Goal: Transaction & Acquisition: Purchase product/service

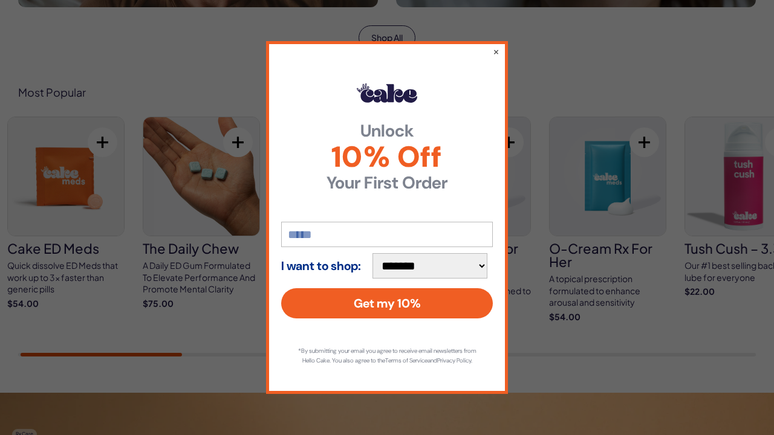
click at [340, 238] on input "email" at bounding box center [387, 234] width 212 height 25
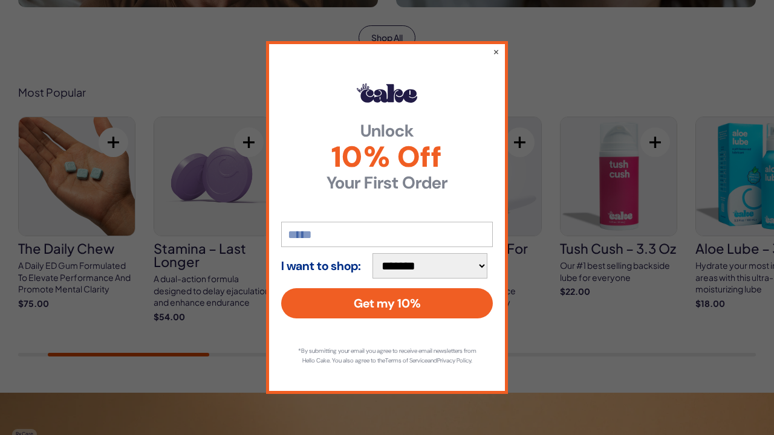
type input "**********"
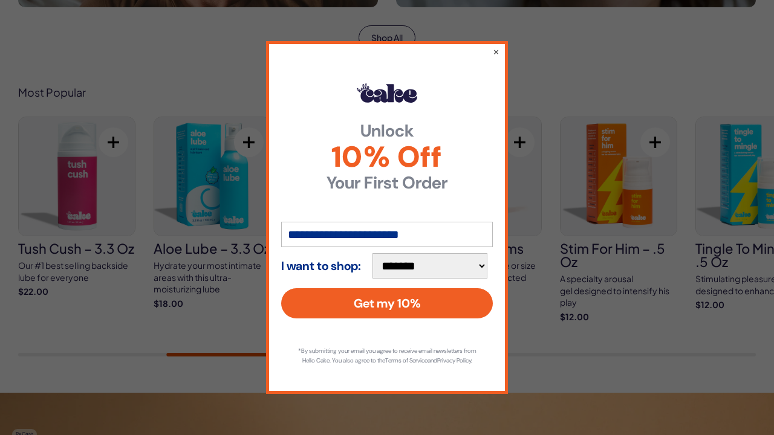
click at [623, 137] on div "**********" at bounding box center [387, 217] width 774 height 435
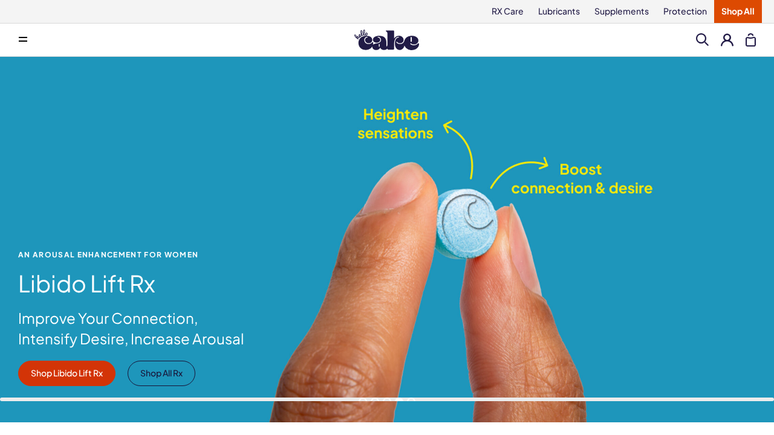
click at [19, 41] on icon at bounding box center [23, 41] width 8 height 1
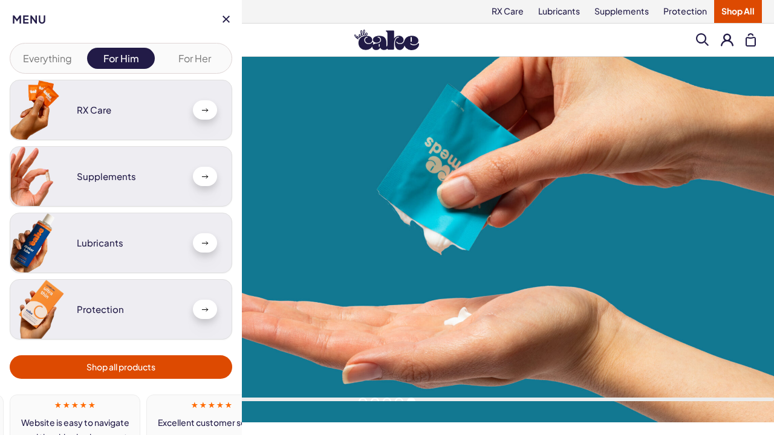
click at [726, 42] on button at bounding box center [727, 39] width 13 height 13
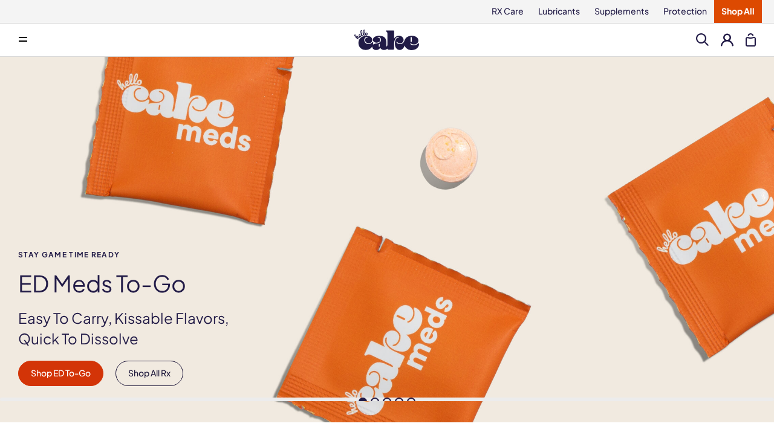
scroll to position [335, 0]
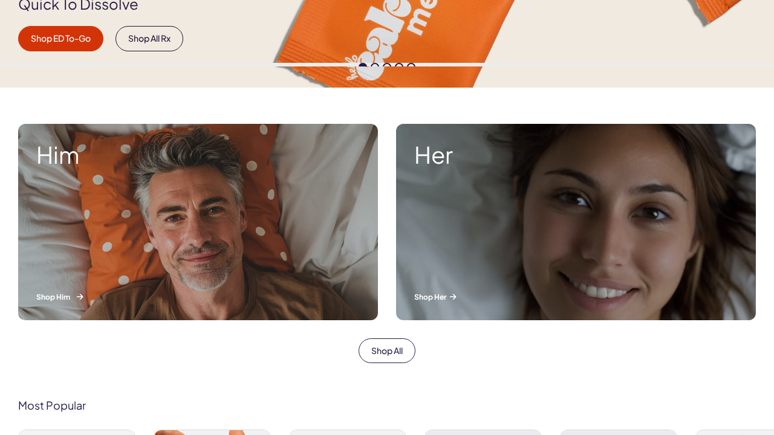
click at [237, 229] on div "Him Shop Him" at bounding box center [198, 222] width 360 height 196
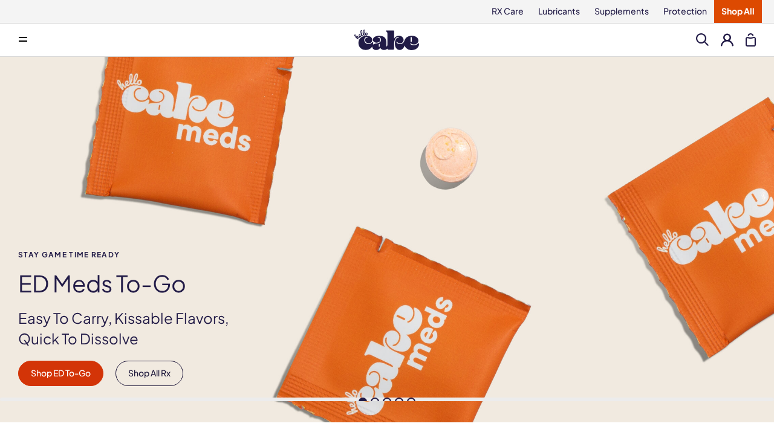
scroll to position [0, 0]
click at [530, 224] on div "Stay Game time ready ED Meds to-go Easy To Carry, Kissable Flavors, Quick To Di…" at bounding box center [387, 240] width 774 height 366
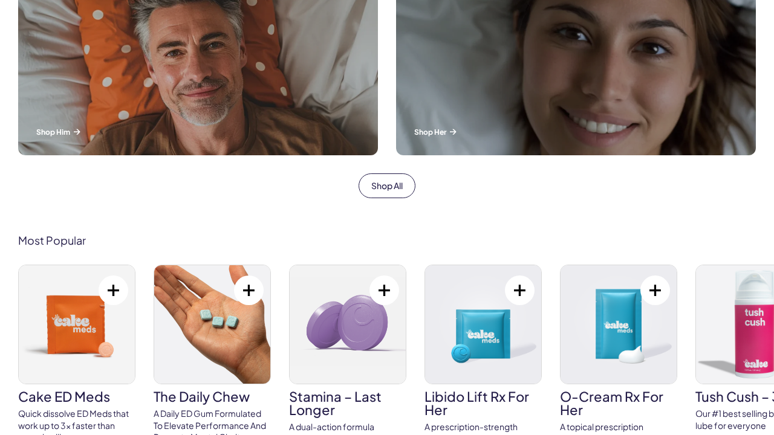
scroll to position [440, 0]
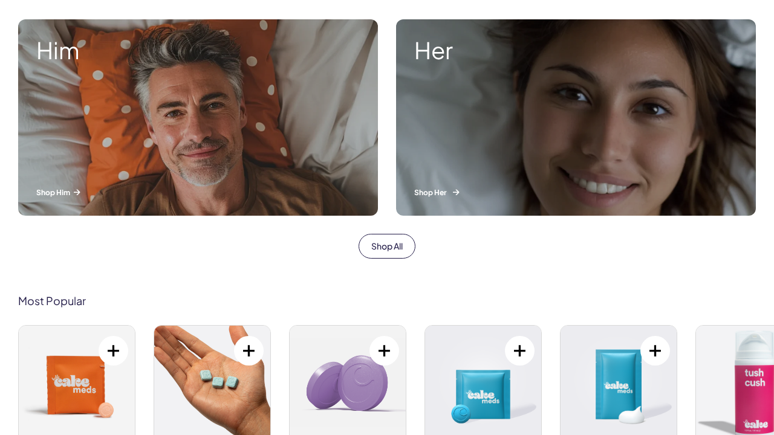
click at [441, 192] on p "Shop Her" at bounding box center [575, 192] width 323 height 10
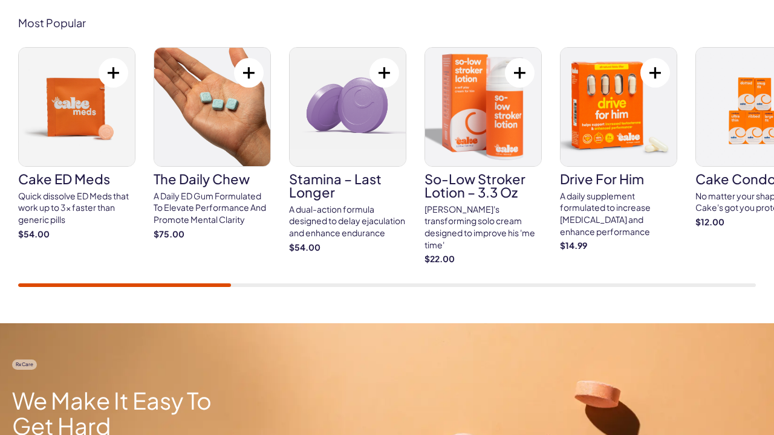
scroll to position [458, 0]
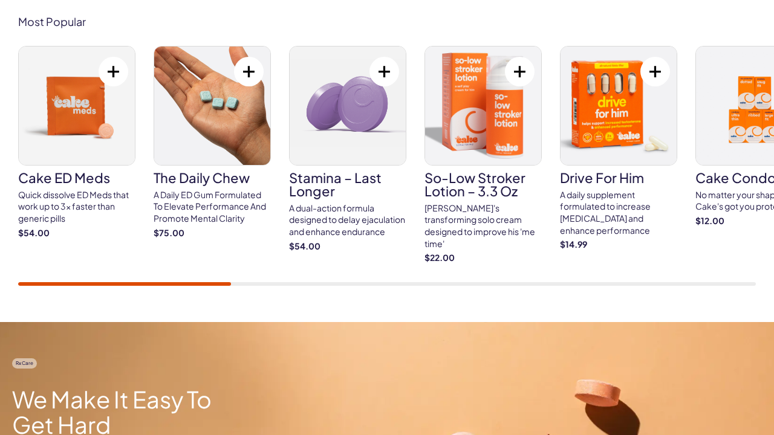
click at [73, 141] on img at bounding box center [77, 106] width 116 height 119
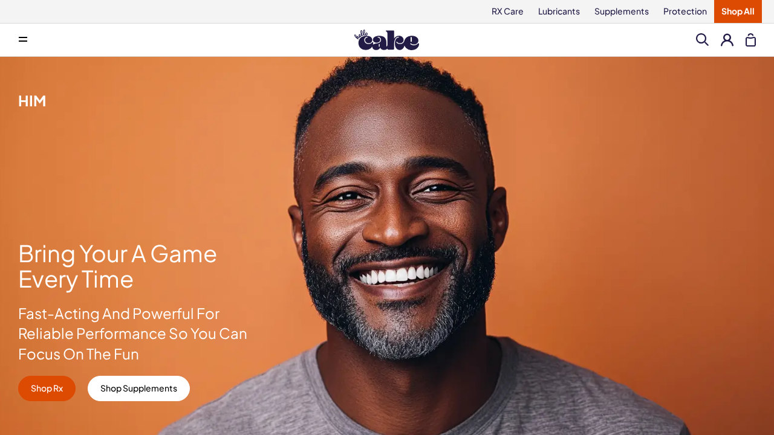
scroll to position [0, 0]
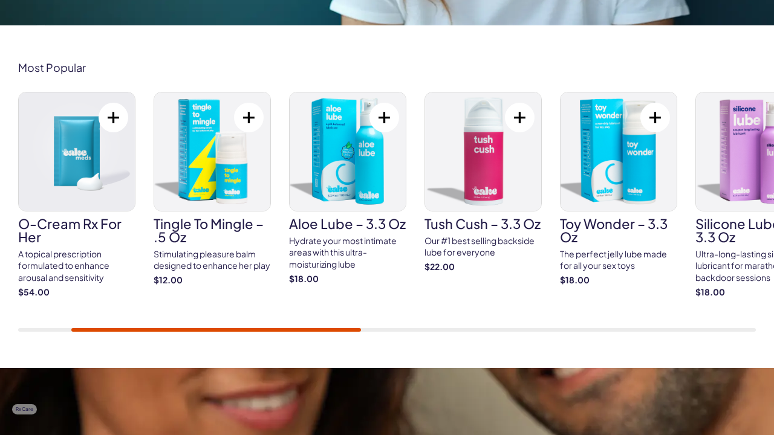
scroll to position [413, 0]
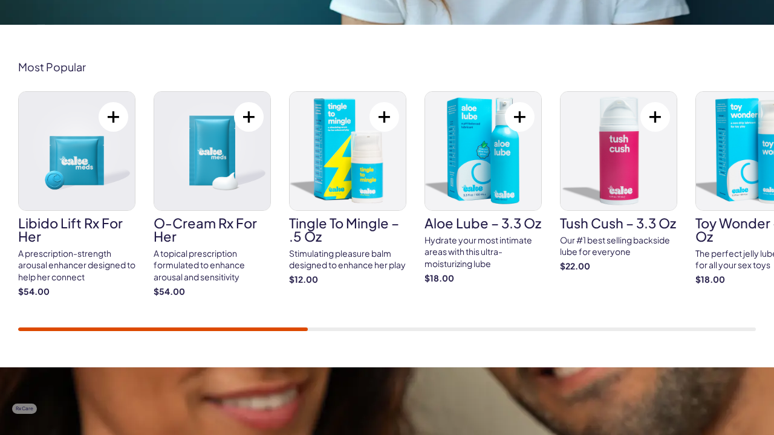
click at [91, 151] on img at bounding box center [77, 151] width 116 height 119
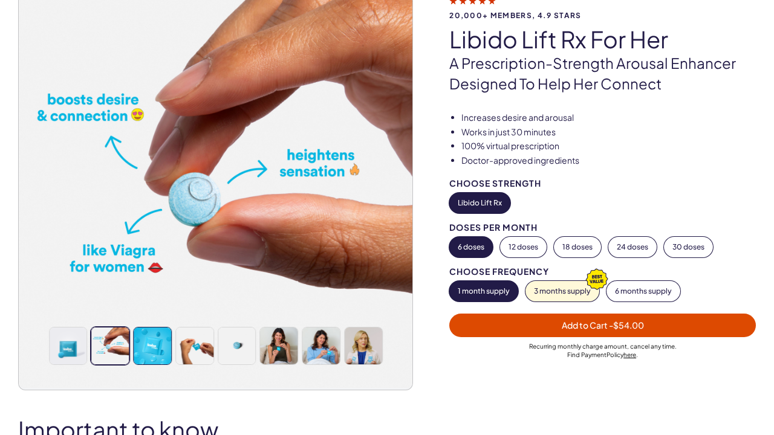
scroll to position [99, 0]
click at [143, 348] on img at bounding box center [152, 346] width 37 height 37
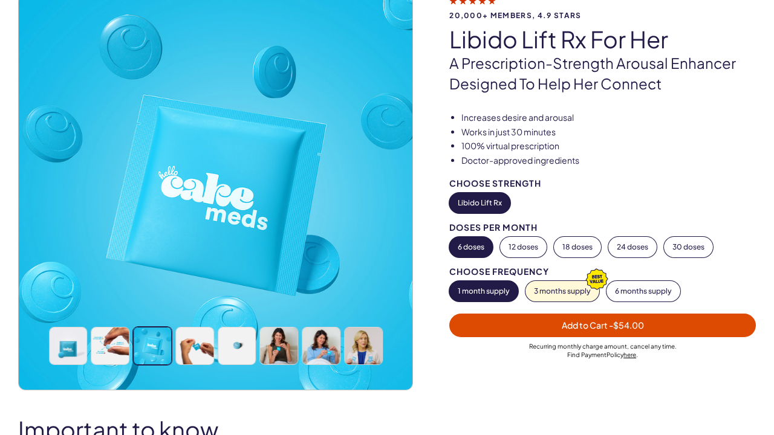
scroll to position [0, 0]
click at [200, 348] on img at bounding box center [194, 346] width 37 height 37
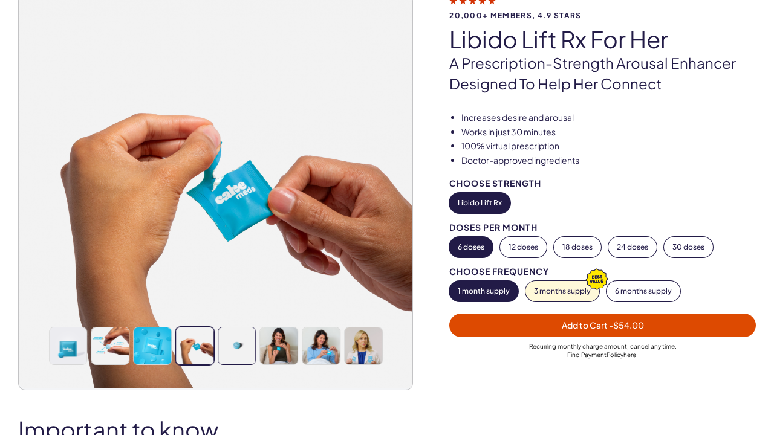
click at [245, 345] on img at bounding box center [236, 346] width 37 height 37
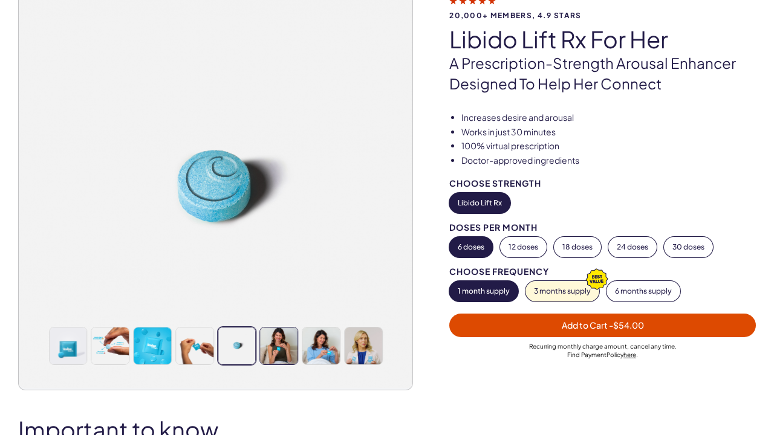
click at [266, 355] on img at bounding box center [279, 346] width 37 height 37
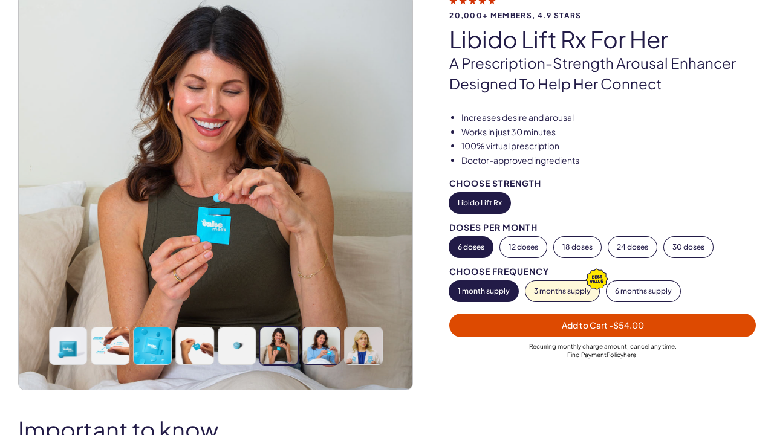
click at [331, 348] on img at bounding box center [320, 346] width 37 height 37
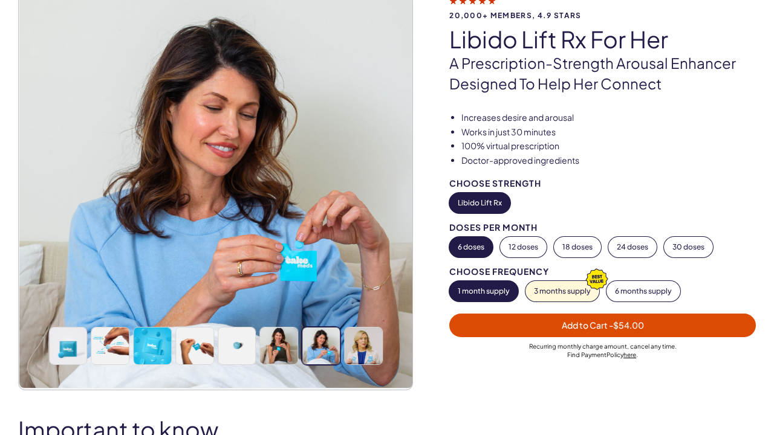
click at [596, 322] on span "Add to Cart - $54.00" at bounding box center [603, 325] width 82 height 11
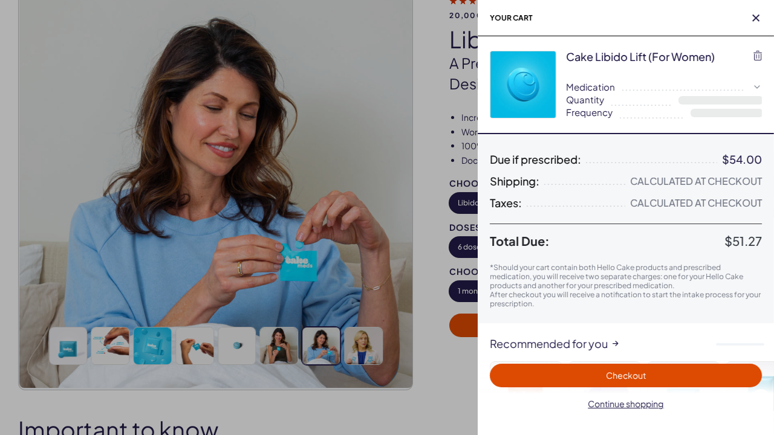
select select "**"
click at [614, 380] on span "Checkout" at bounding box center [626, 375] width 40 height 11
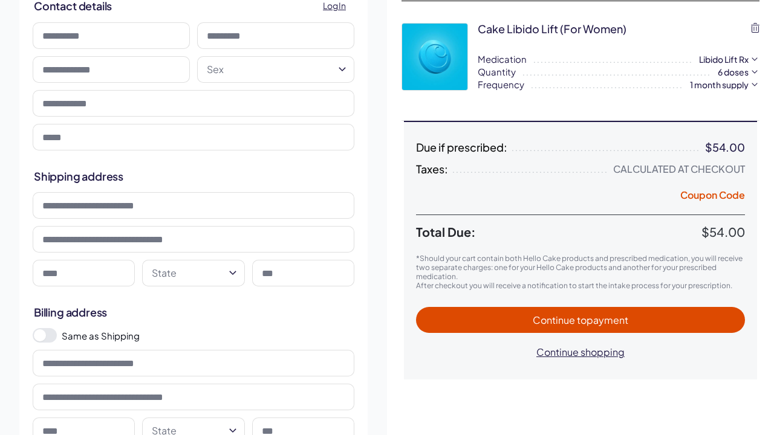
scroll to position [99, 0]
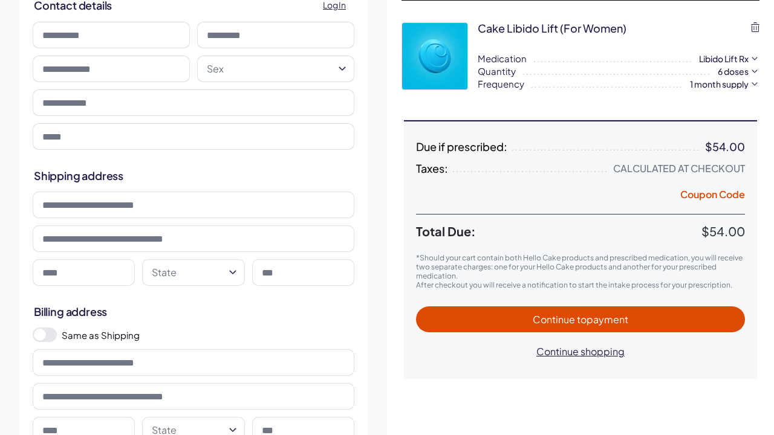
click at [577, 321] on span "to payment" at bounding box center [602, 319] width 51 height 13
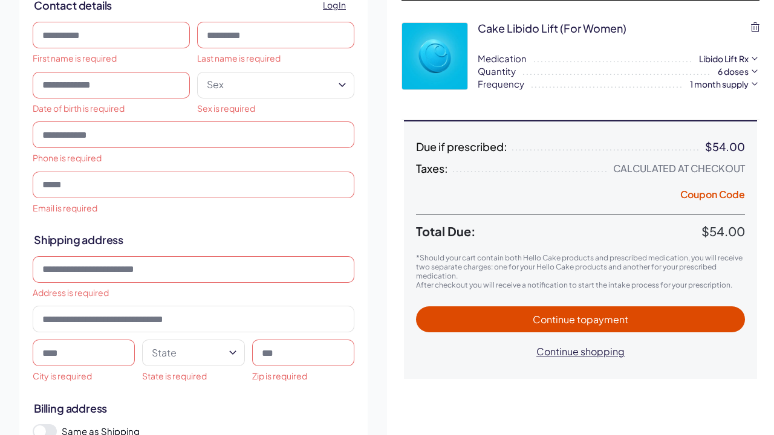
scroll to position [0, 0]
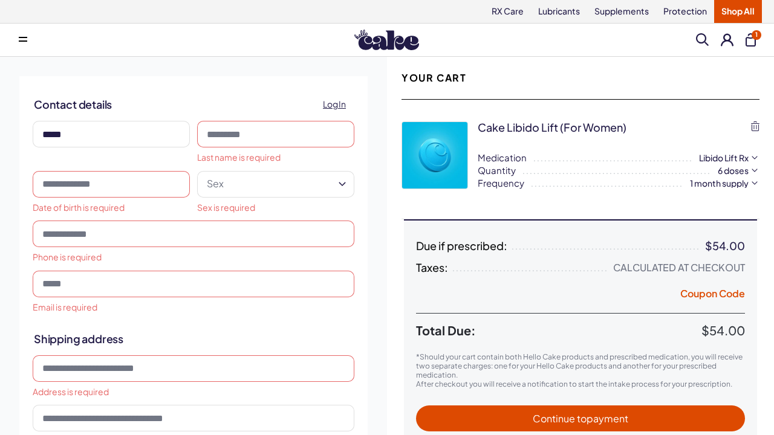
type input "*****"
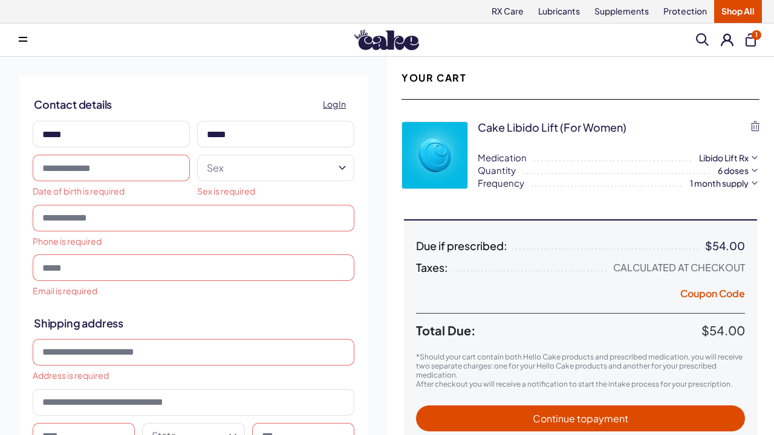
type input "*****"
type input "**********"
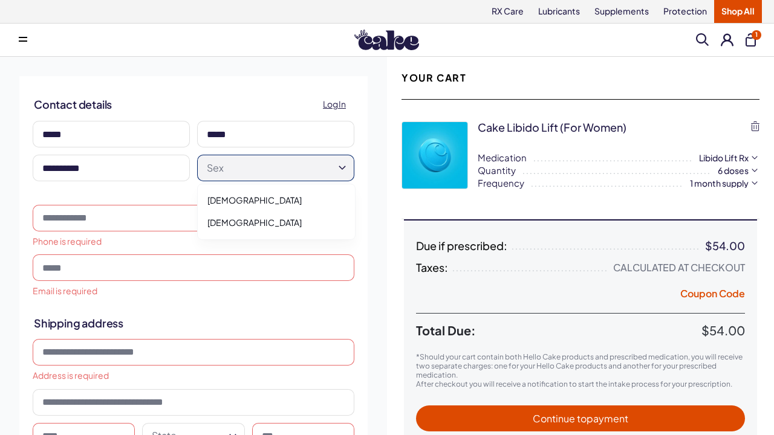
select select "******"
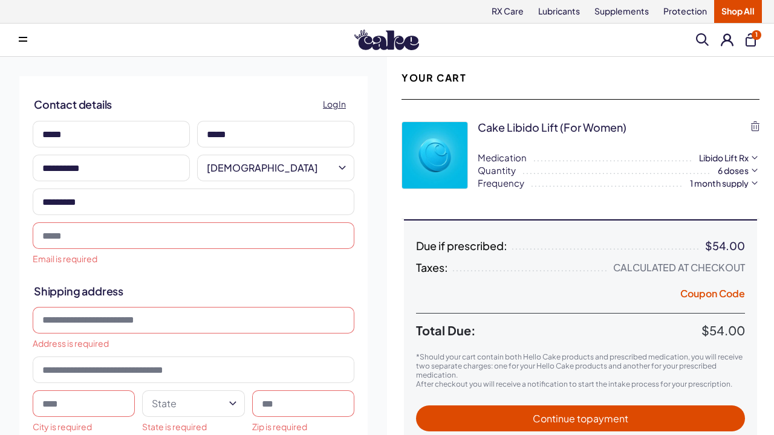
type input "**********"
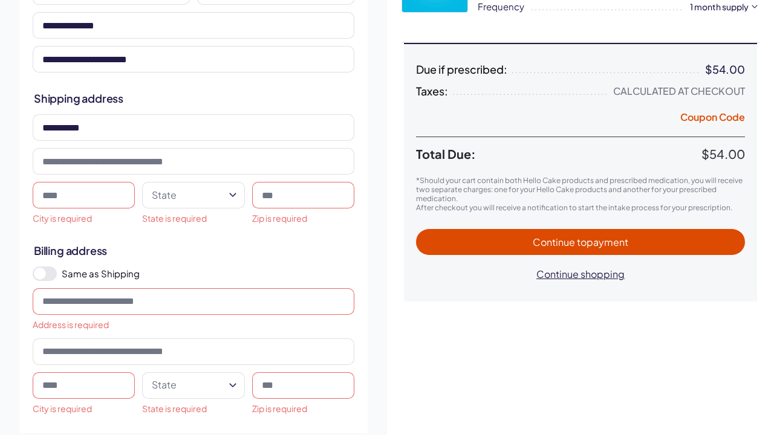
scroll to position [176, 0]
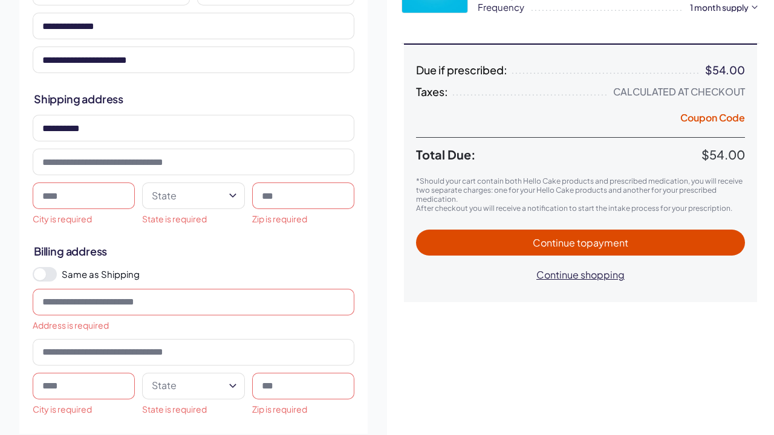
type input "**********"
type input "******"
type input "*****"
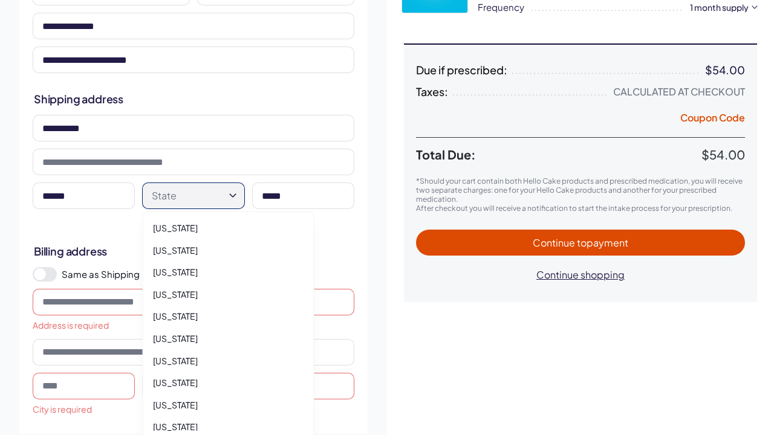
click at [200, 196] on html "RX Care Lubricants Supplements Protection Shop All Menu Everything For Him For …" at bounding box center [387, 323] width 774 height 998
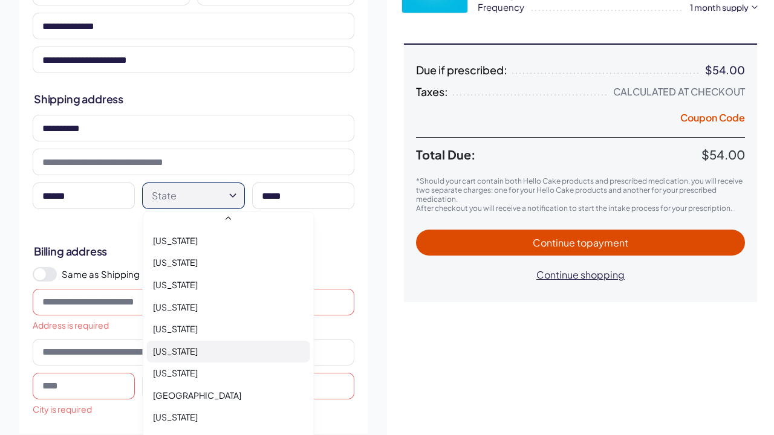
select select "**"
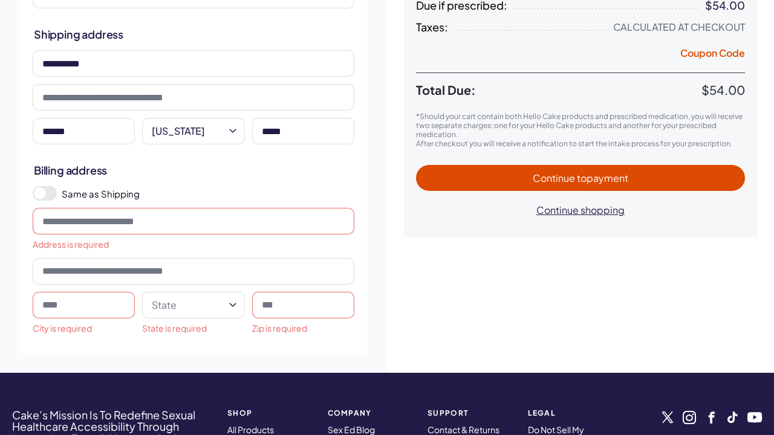
scroll to position [241, 0]
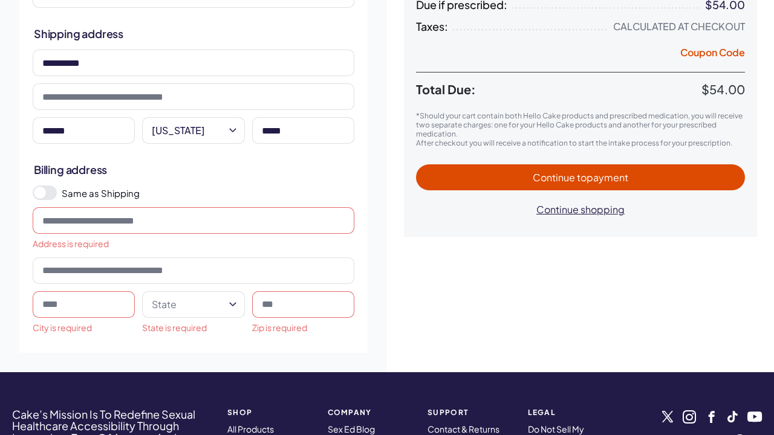
click at [51, 193] on span at bounding box center [45, 193] width 24 height 15
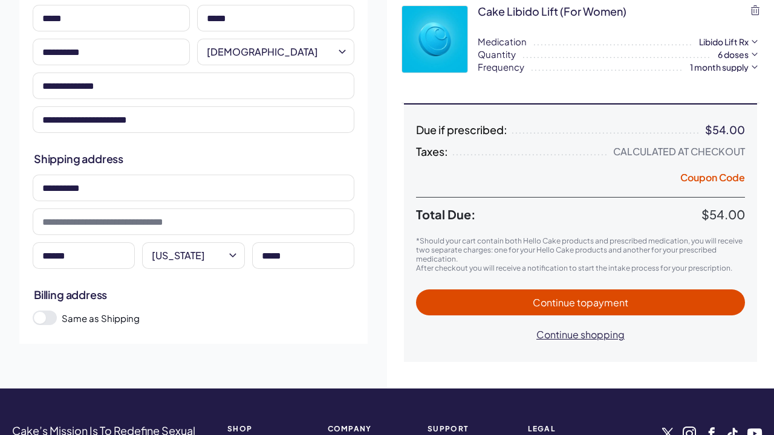
scroll to position [115, 0]
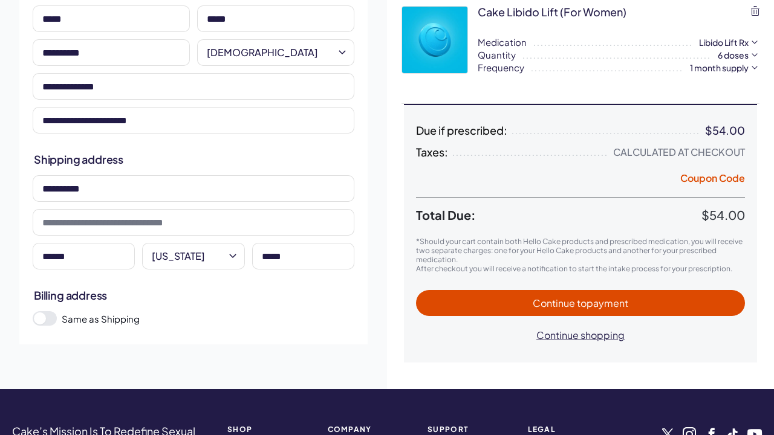
click at [601, 308] on span "to payment" at bounding box center [602, 303] width 51 height 13
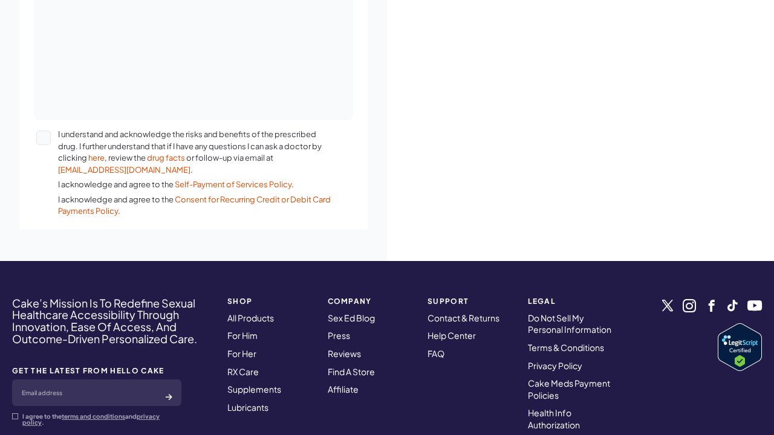
scroll to position [553, 0]
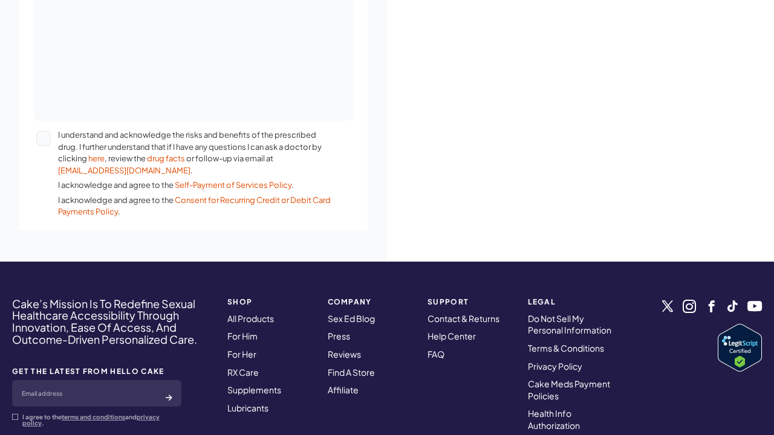
click at [46, 135] on button "I understand and acknowledge the risks and benefits of the prescribed drug. I f…" at bounding box center [43, 138] width 15 height 15
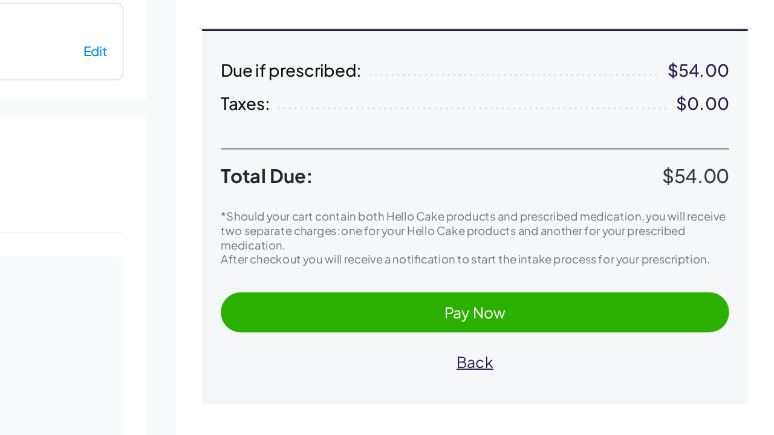
scroll to position [78, 0]
click at [428, 318] on span "Pay Now" at bounding box center [580, 325] width 305 height 14
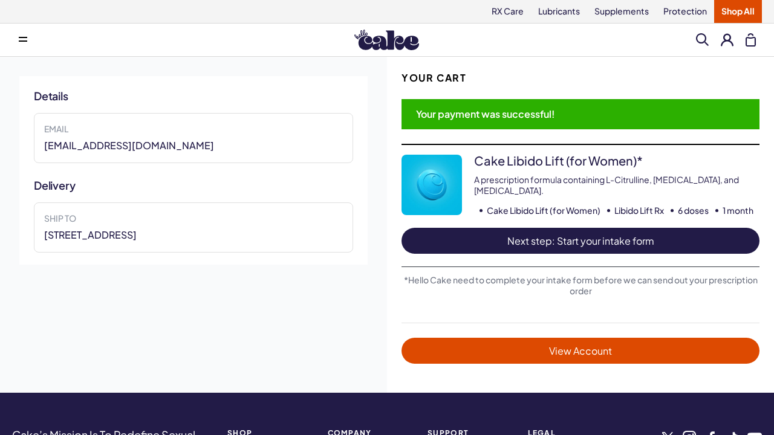
click at [574, 236] on span "Next step: Start your intake form" at bounding box center [581, 241] width 334 height 14
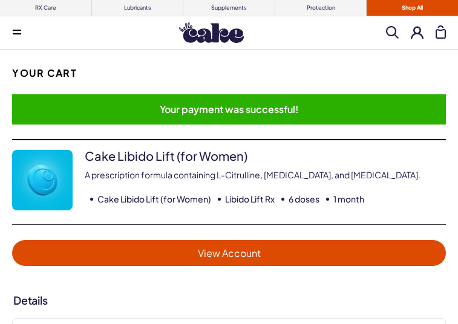
scroll to position [80, 0]
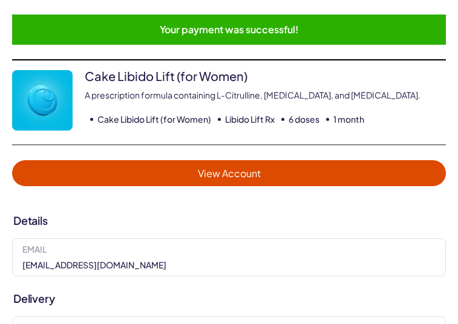
click at [193, 183] on link "View Account" at bounding box center [228, 173] width 433 height 26
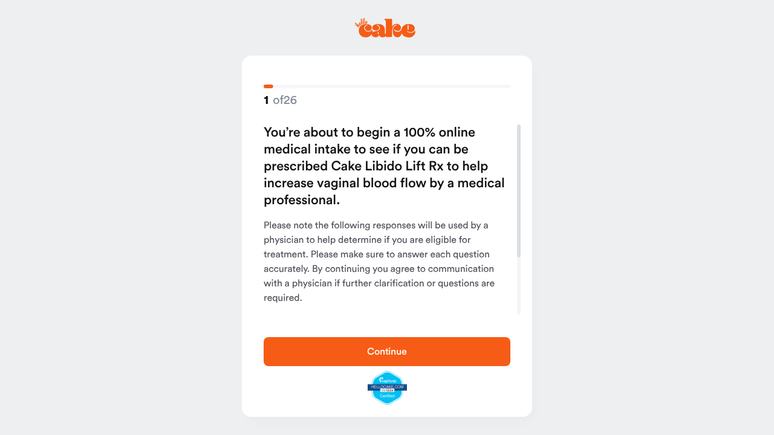
click at [389, 356] on span "Continue" at bounding box center [387, 352] width 40 height 10
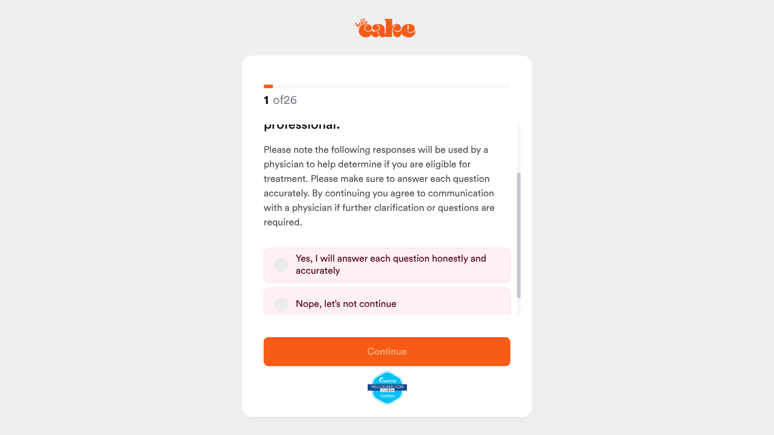
scroll to position [99, 0]
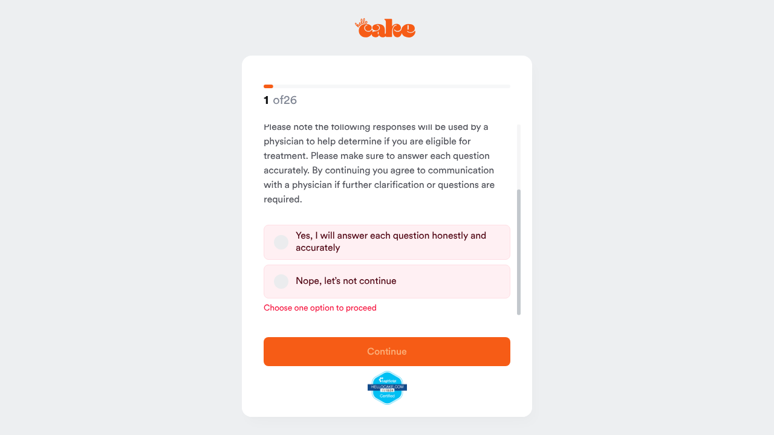
drag, startPoint x: 518, startPoint y: 216, endPoint x: 510, endPoint y: 314, distance: 98.8
click at [517, 314] on div at bounding box center [519, 252] width 4 height 126
click at [282, 242] on button "Yes, I will answer each question honestly and accurately" at bounding box center [281, 242] width 15 height 15
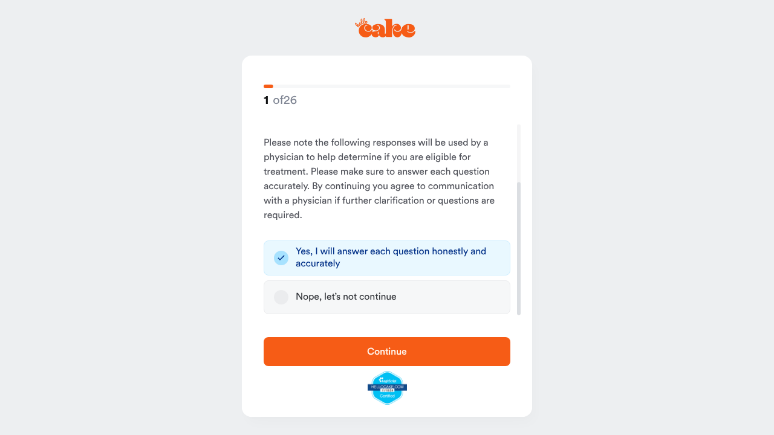
click at [371, 348] on span "Continue" at bounding box center [387, 352] width 40 height 10
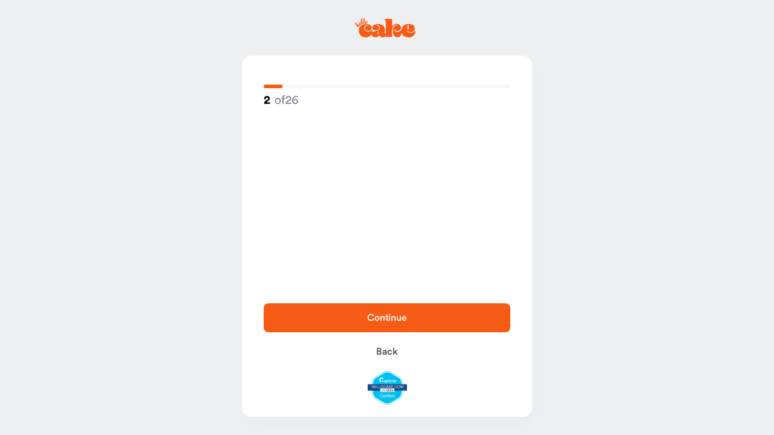
scroll to position [0, 0]
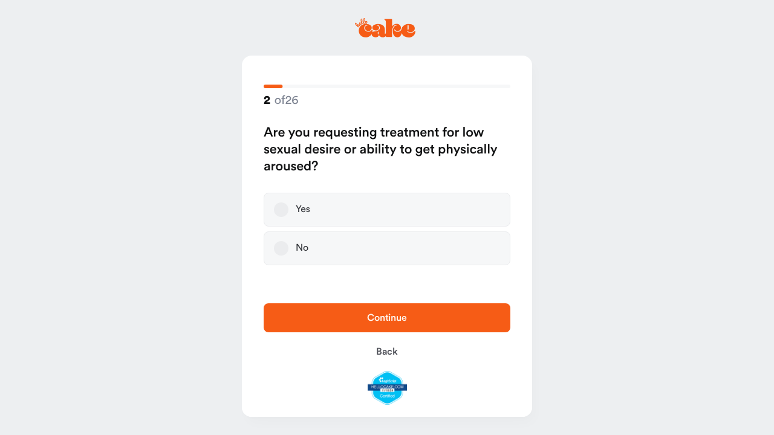
click at [278, 210] on button "Yes" at bounding box center [281, 210] width 15 height 15
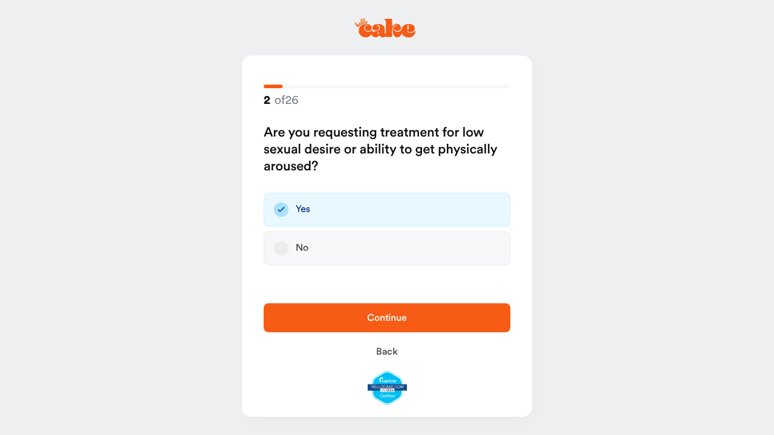
click at [369, 333] on button "Continue" at bounding box center [387, 318] width 247 height 29
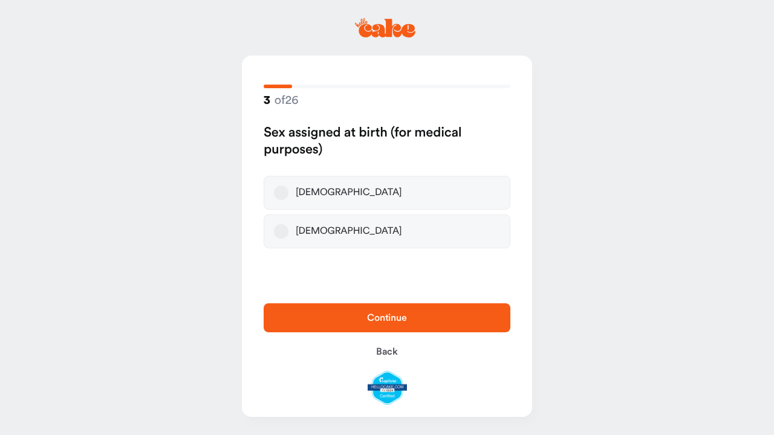
click at [284, 193] on button "Female" at bounding box center [281, 193] width 15 height 15
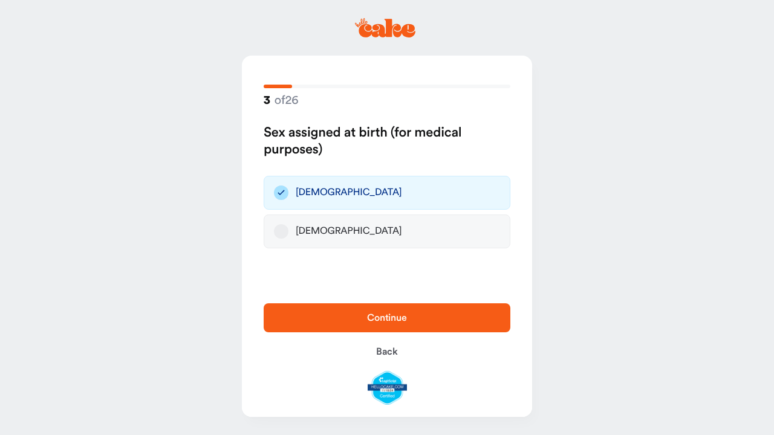
click at [395, 316] on span "Continue" at bounding box center [387, 318] width 40 height 10
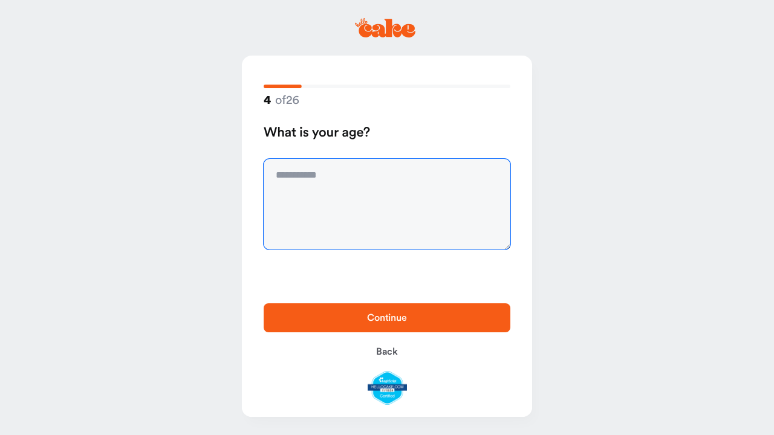
click at [339, 196] on textarea at bounding box center [387, 204] width 247 height 91
type textarea "**"
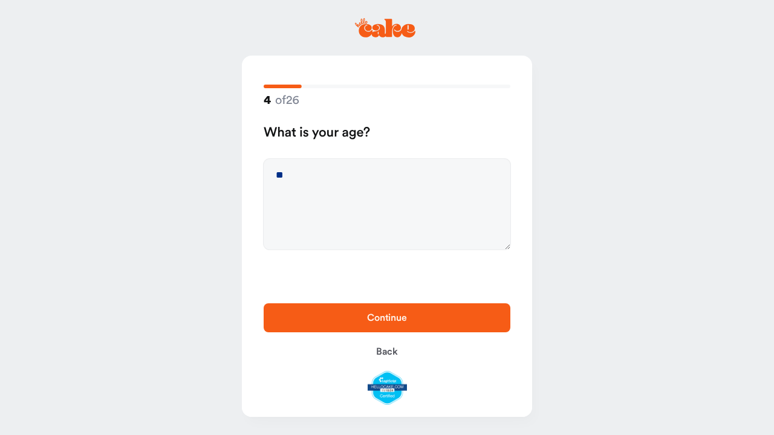
click at [378, 323] on span "Continue" at bounding box center [387, 318] width 40 height 10
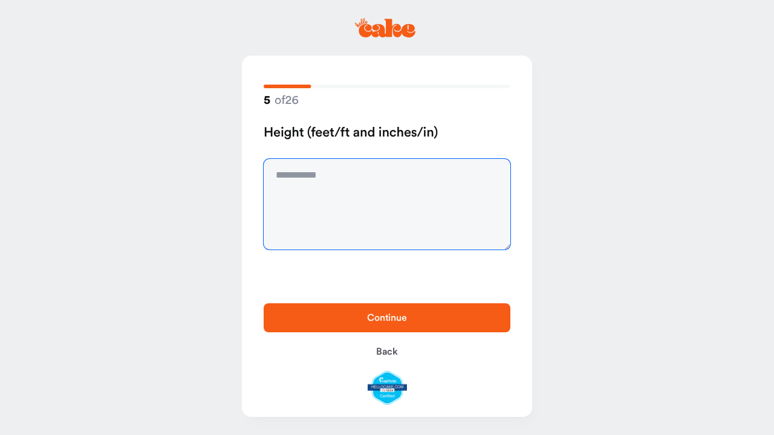
click at [306, 181] on textarea at bounding box center [387, 204] width 247 height 91
type textarea "***"
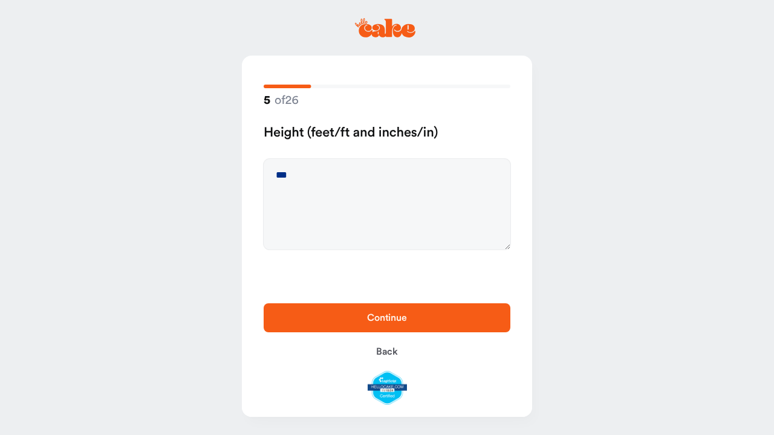
click at [391, 326] on button "Continue" at bounding box center [387, 318] width 247 height 29
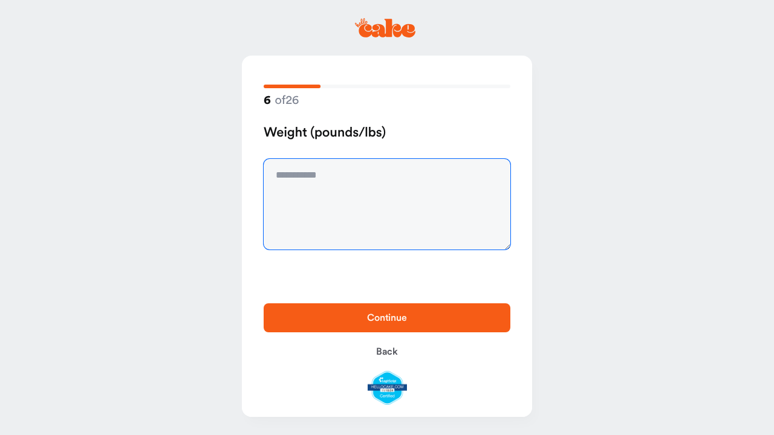
click at [322, 201] on textarea at bounding box center [387, 204] width 247 height 91
type textarea "***"
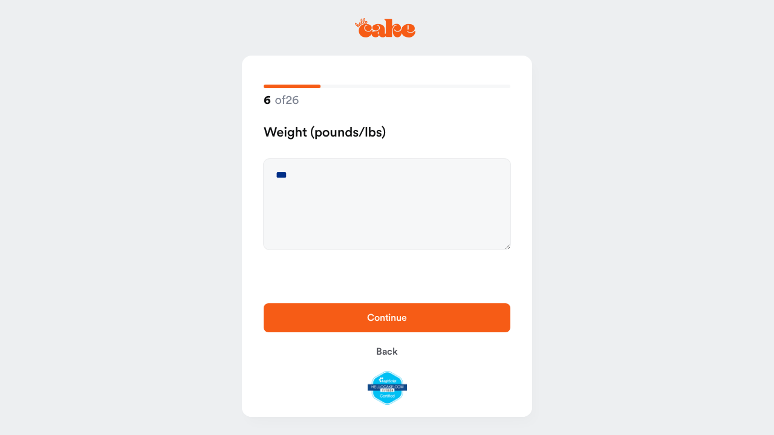
click at [380, 320] on span "Continue" at bounding box center [387, 318] width 40 height 10
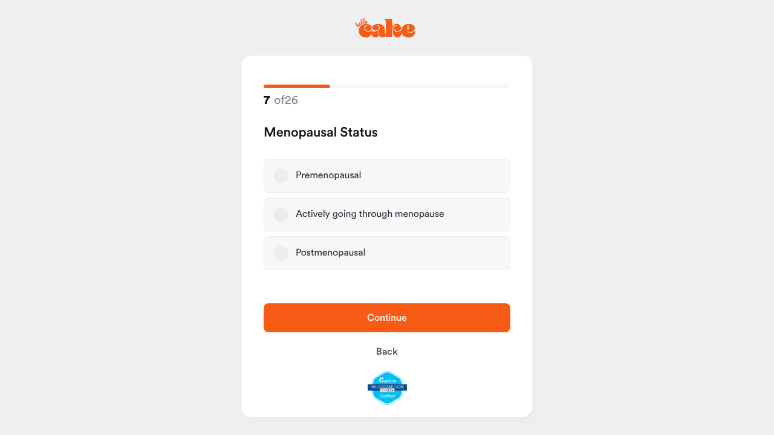
click at [281, 213] on button "Actively going through menopause" at bounding box center [281, 214] width 15 height 15
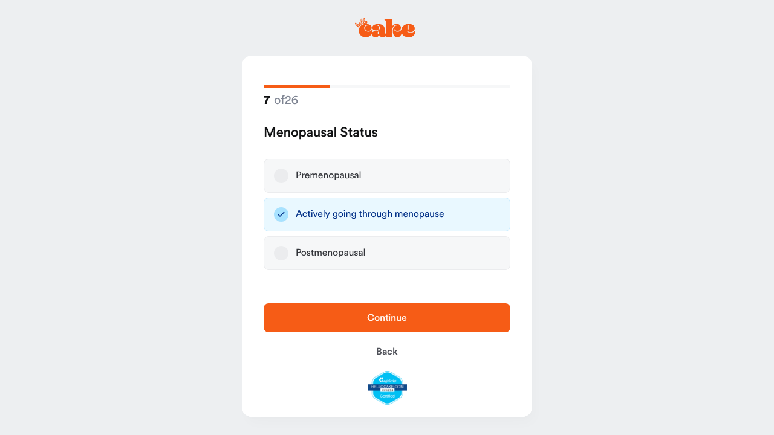
click at [283, 253] on button "Postmenopausal" at bounding box center [281, 253] width 15 height 15
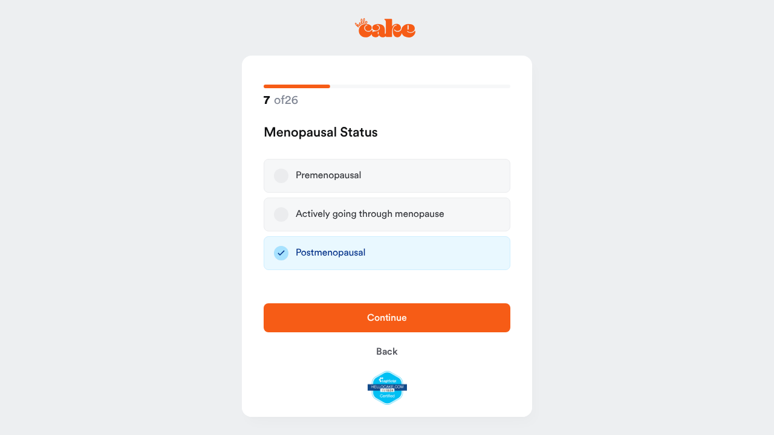
click at [283, 213] on button "Actively going through menopause" at bounding box center [281, 214] width 15 height 15
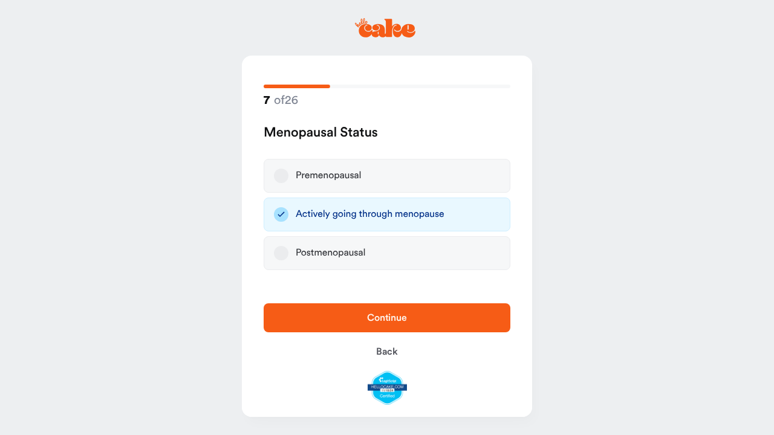
click at [375, 316] on span "Continue" at bounding box center [387, 318] width 40 height 10
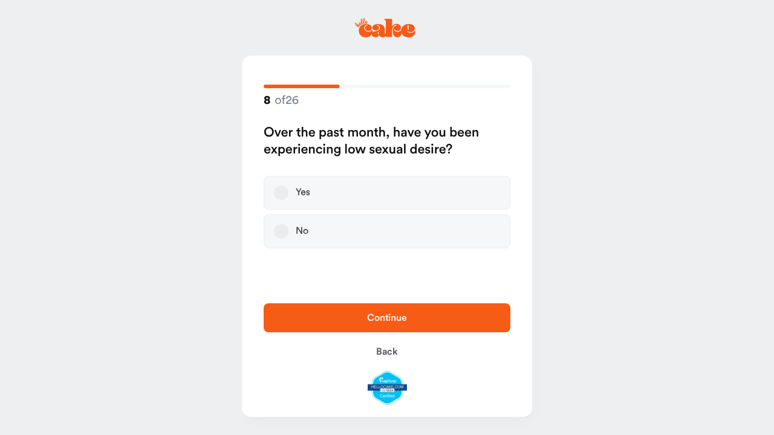
click at [283, 192] on button "Yes" at bounding box center [281, 193] width 15 height 15
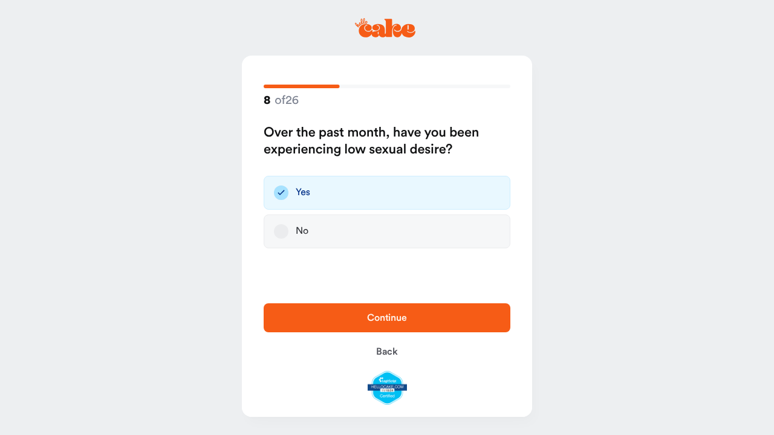
click at [412, 318] on span "Continue" at bounding box center [387, 318] width 208 height 15
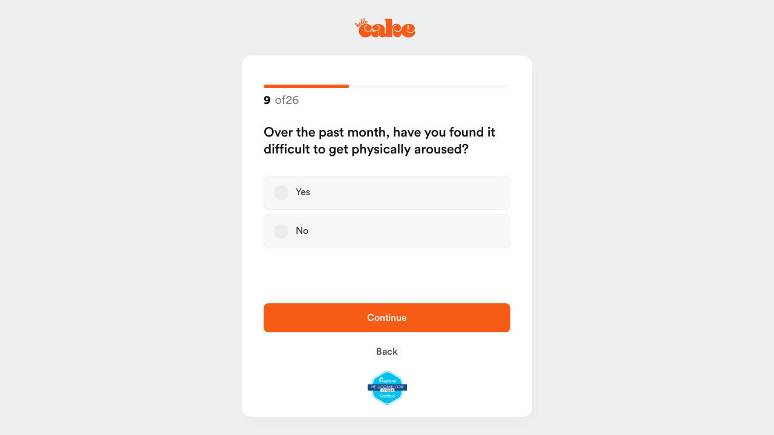
click at [284, 193] on button "Yes" at bounding box center [281, 193] width 15 height 15
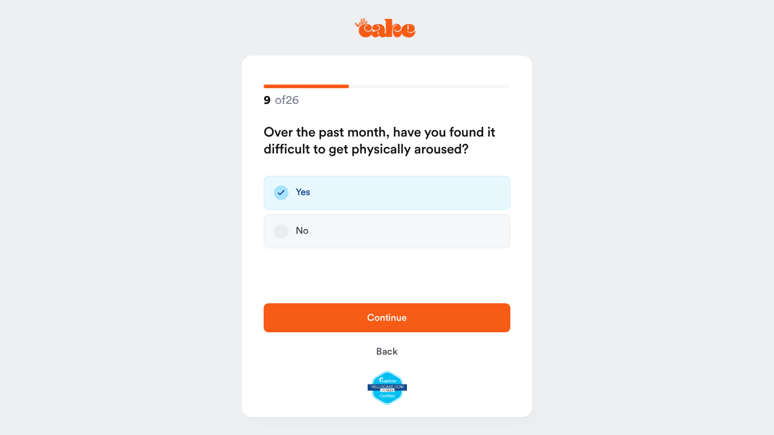
click at [385, 321] on span "Continue" at bounding box center [387, 318] width 40 height 10
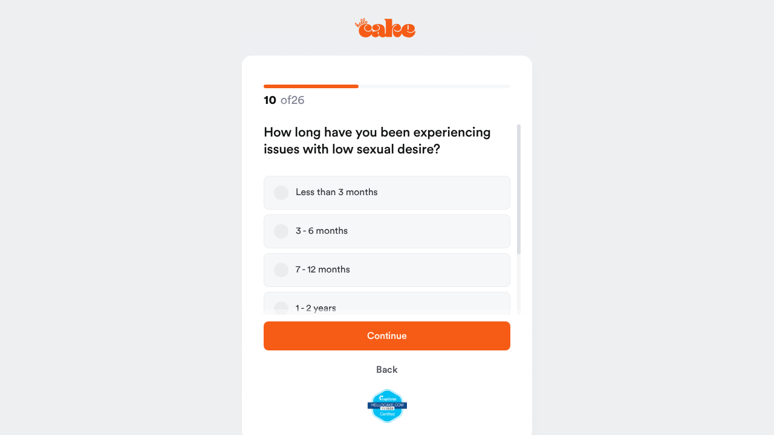
click at [278, 195] on button "Less than 3 months" at bounding box center [281, 193] width 15 height 15
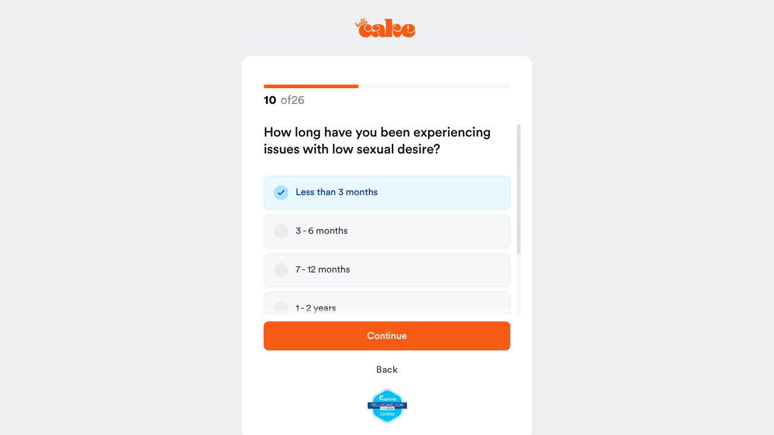
click at [415, 331] on span "Continue" at bounding box center [387, 336] width 208 height 15
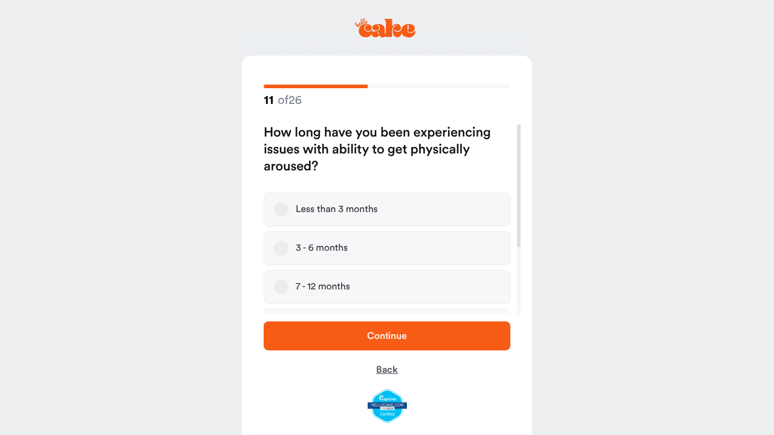
click at [397, 372] on span "Back" at bounding box center [387, 370] width 22 height 10
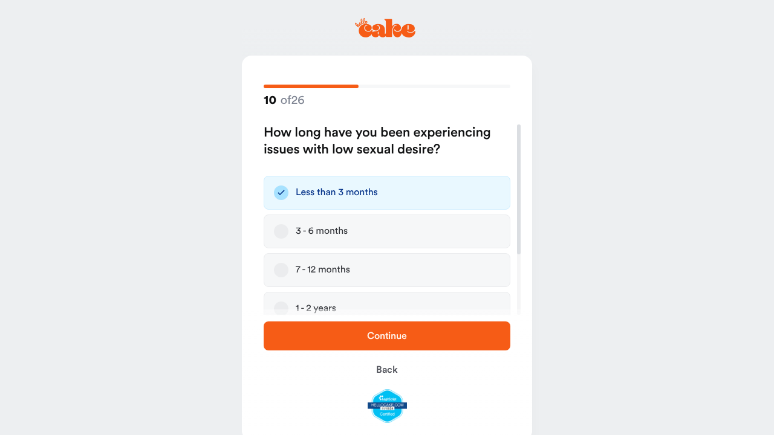
click at [397, 341] on span "Continue" at bounding box center [387, 336] width 40 height 10
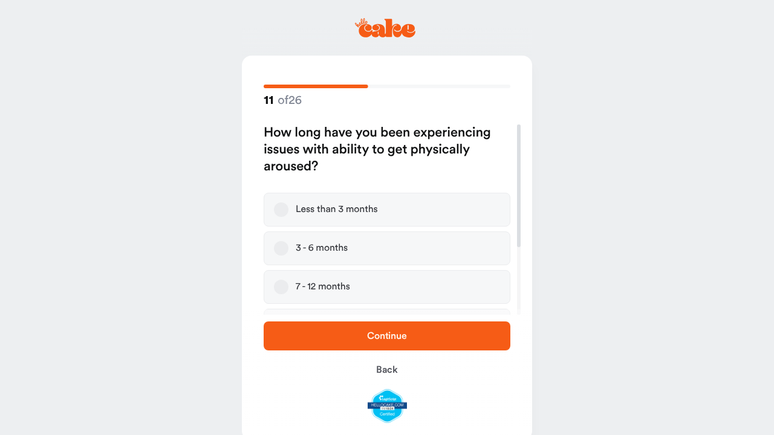
click at [346, 204] on div "Less than 3 months" at bounding box center [337, 210] width 82 height 12
click at [288, 204] on button "Less than 3 months" at bounding box center [281, 210] width 15 height 15
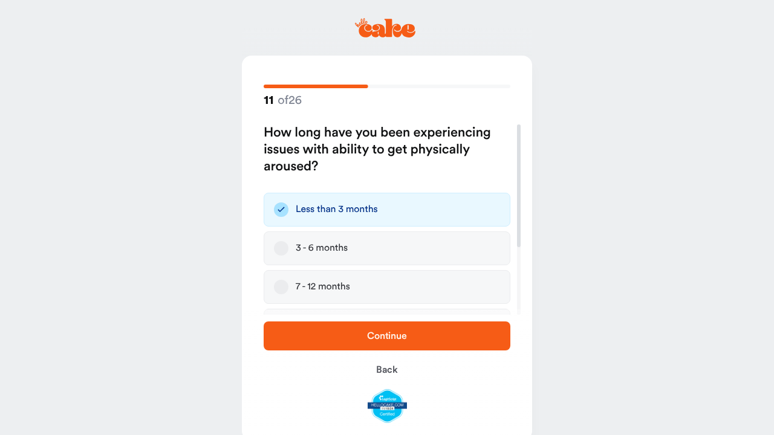
click at [340, 345] on button "Continue" at bounding box center [387, 336] width 247 height 29
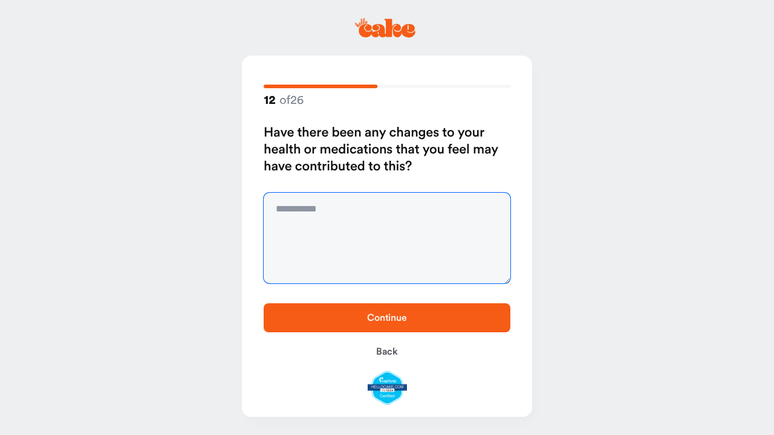
click at [365, 259] on textarea at bounding box center [387, 238] width 247 height 91
type textarea "**"
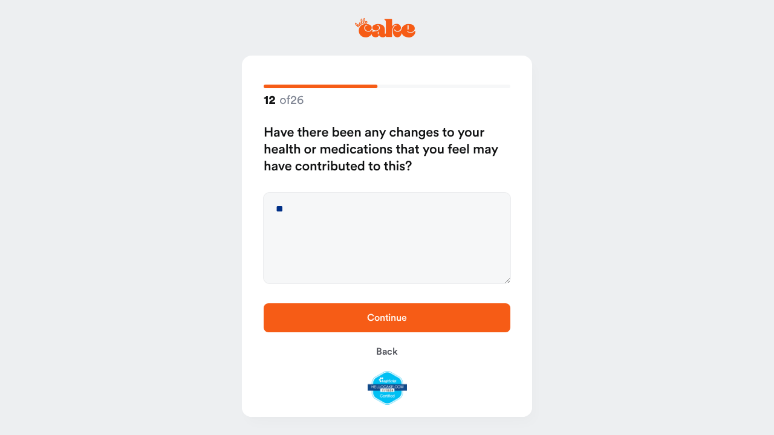
click at [408, 323] on span "Continue" at bounding box center [387, 318] width 208 height 15
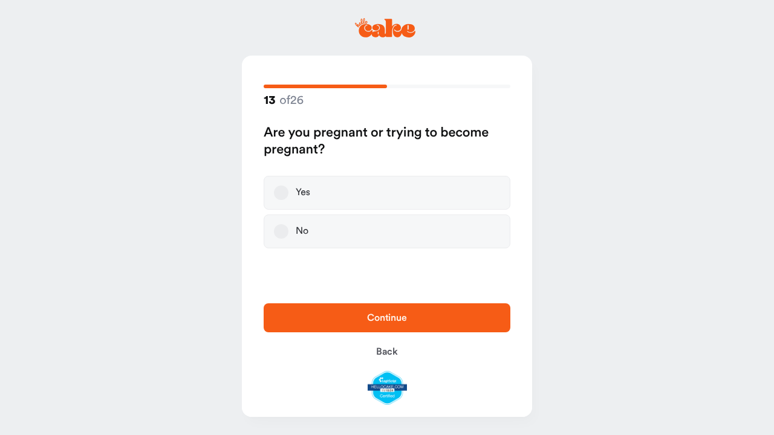
click at [287, 229] on button "No" at bounding box center [281, 231] width 15 height 15
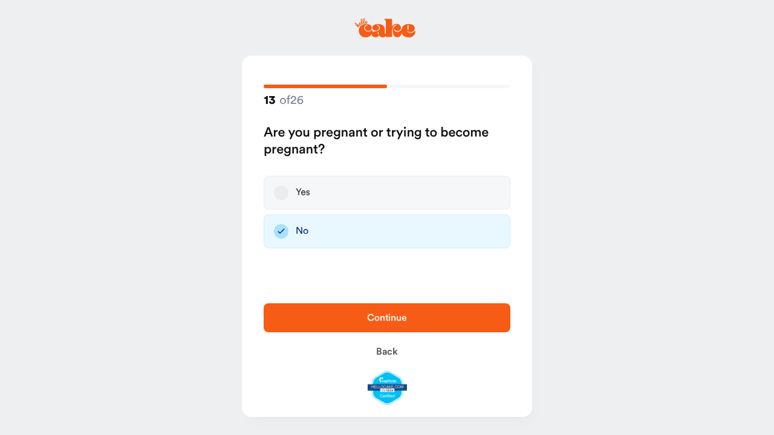
click at [331, 314] on span "Continue" at bounding box center [387, 318] width 208 height 15
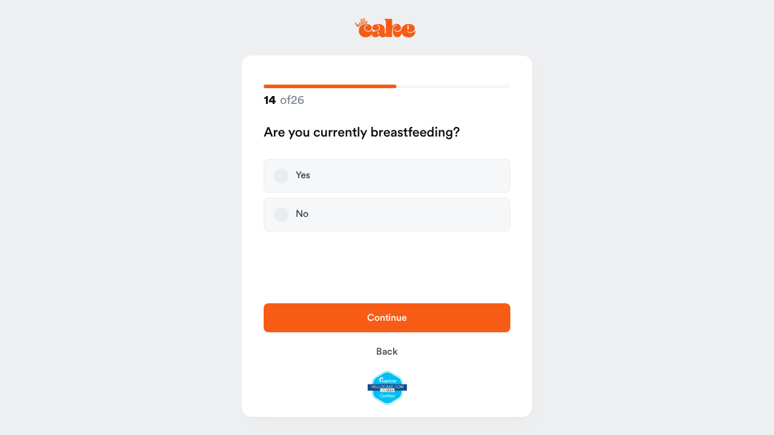
click at [282, 217] on button "No" at bounding box center [281, 214] width 15 height 15
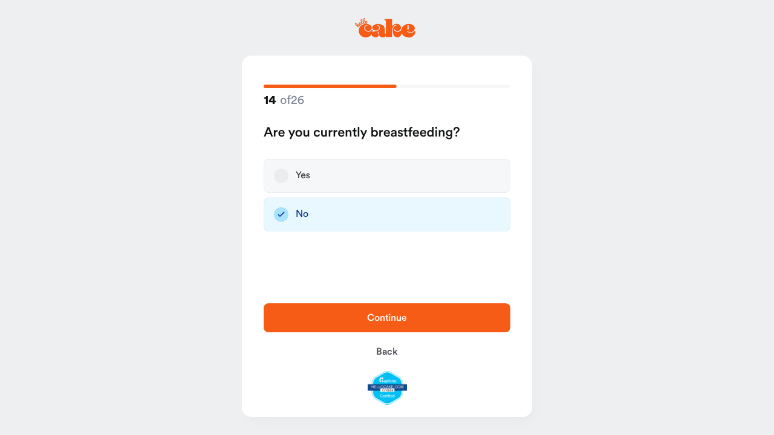
click at [331, 319] on span "Continue" at bounding box center [387, 318] width 208 height 15
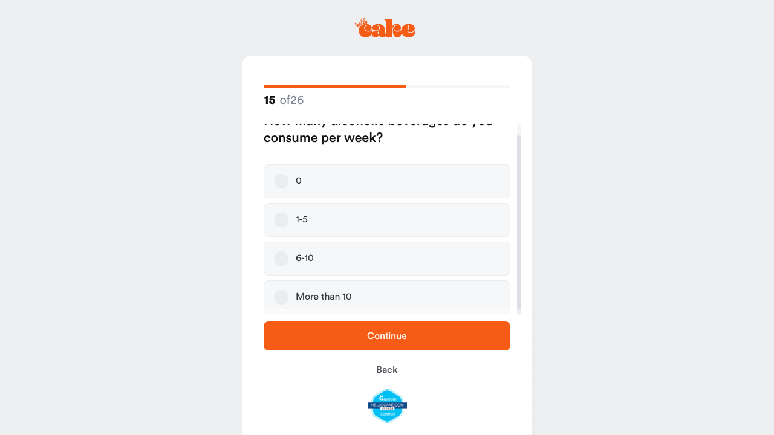
scroll to position [11, 0]
click at [282, 177] on button "0" at bounding box center [281, 181] width 15 height 15
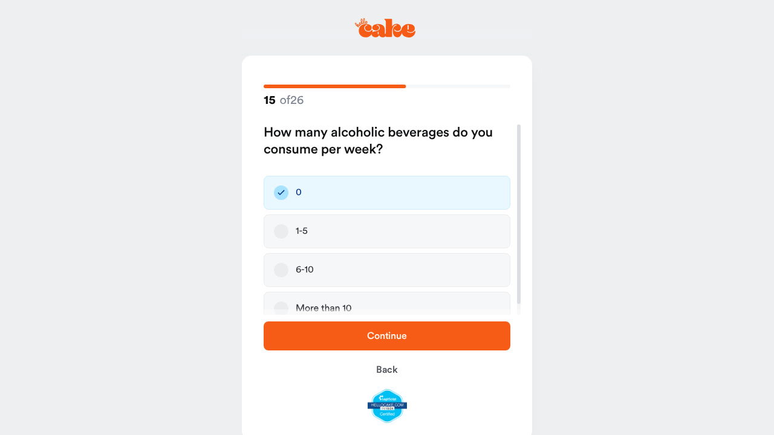
scroll to position [0, 0]
click at [374, 339] on span "Continue" at bounding box center [387, 336] width 40 height 10
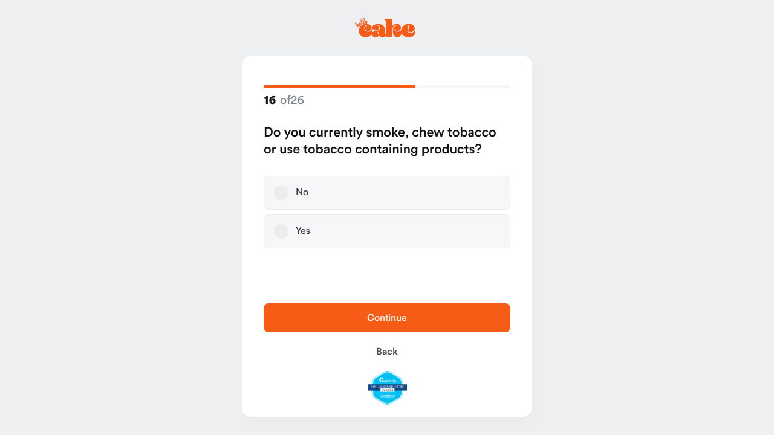
click at [280, 190] on button "No" at bounding box center [281, 193] width 15 height 15
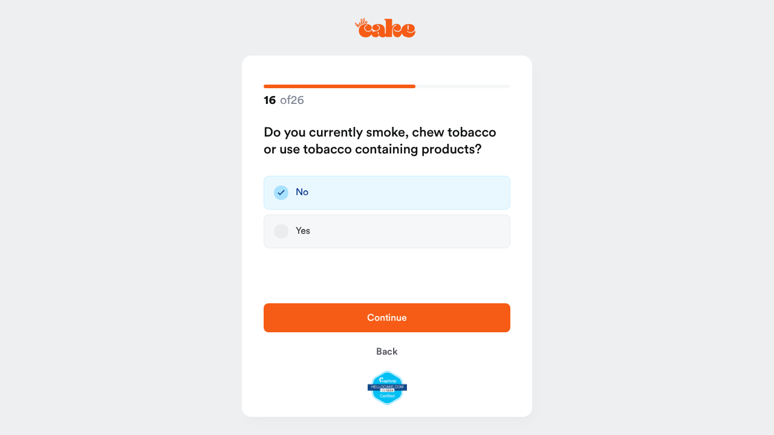
click at [409, 315] on span "Continue" at bounding box center [387, 318] width 208 height 15
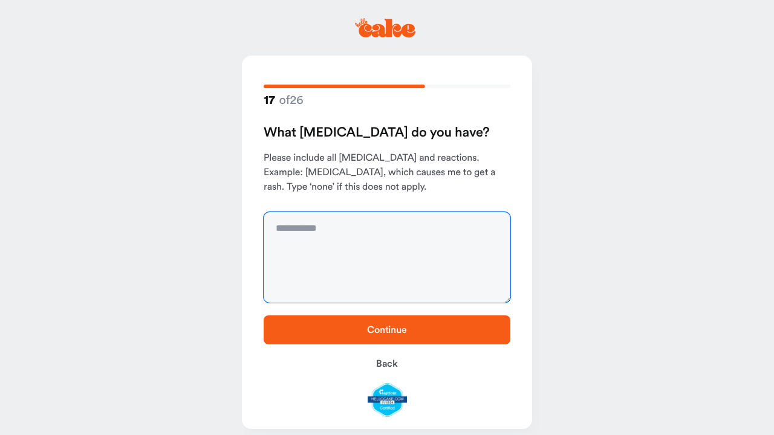
click at [362, 265] on textarea at bounding box center [387, 257] width 247 height 91
type textarea "****"
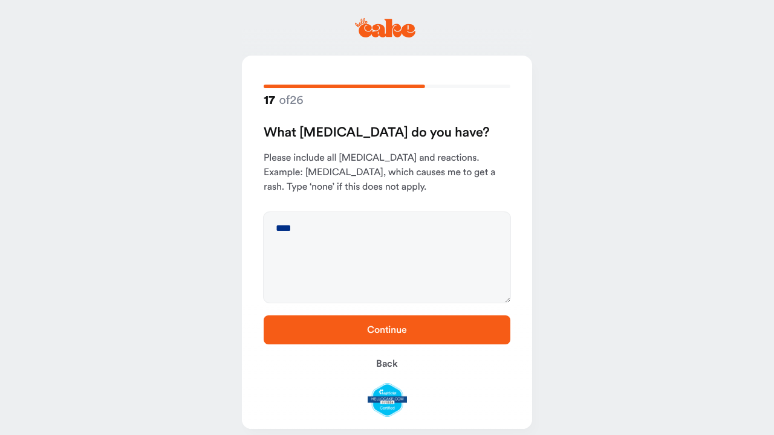
click at [421, 327] on span "Continue" at bounding box center [387, 330] width 208 height 15
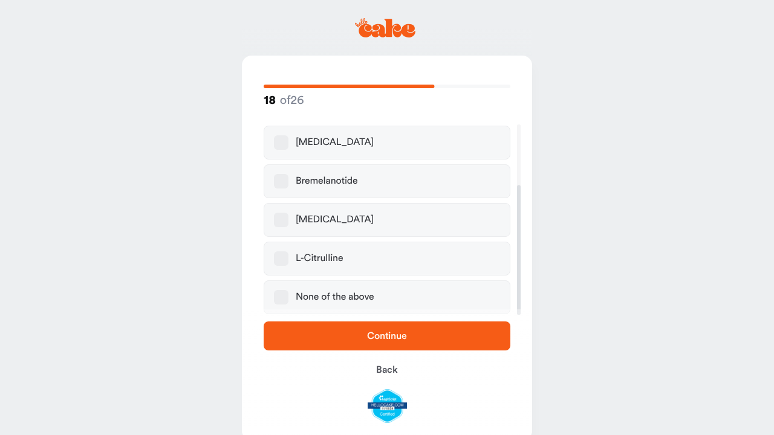
scroll to position [89, 0]
click at [278, 287] on label "None of the above" at bounding box center [387, 298] width 247 height 34
click at [278, 290] on button "None of the above" at bounding box center [281, 297] width 15 height 15
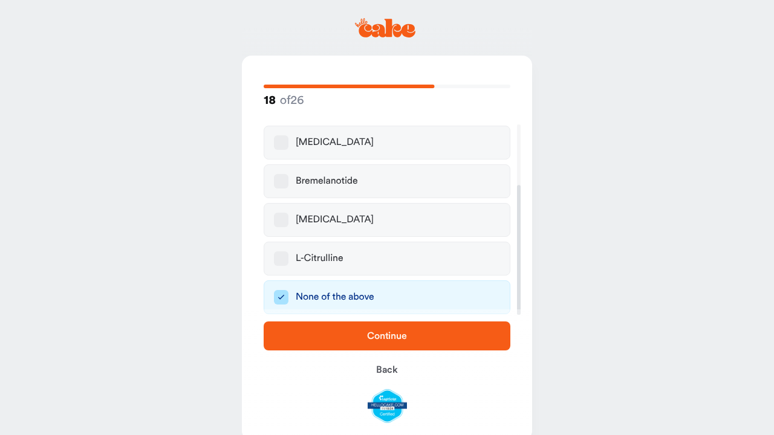
click at [361, 327] on button "Continue" at bounding box center [387, 336] width 247 height 29
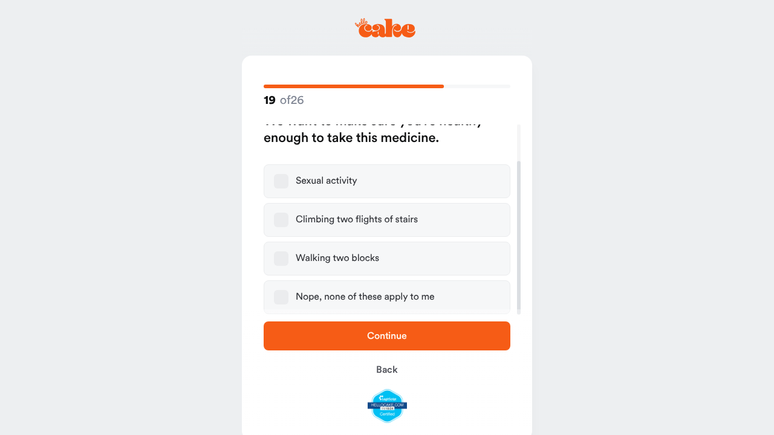
scroll to position [45, 0]
click at [282, 303] on button "Nope, none of these apply to me" at bounding box center [281, 297] width 15 height 15
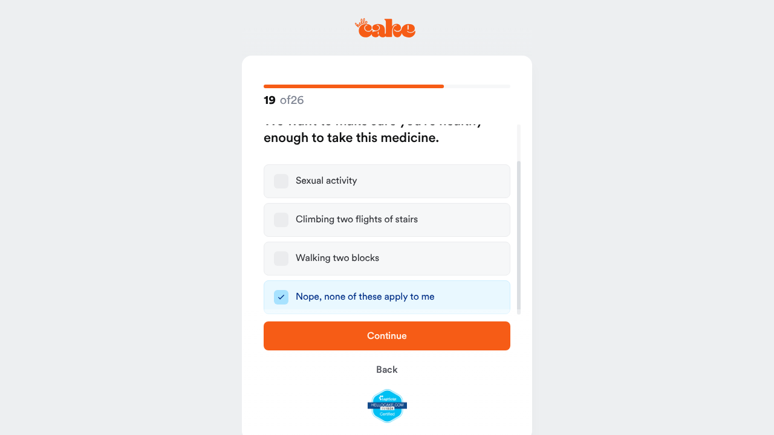
click at [354, 337] on span "Continue" at bounding box center [387, 336] width 208 height 15
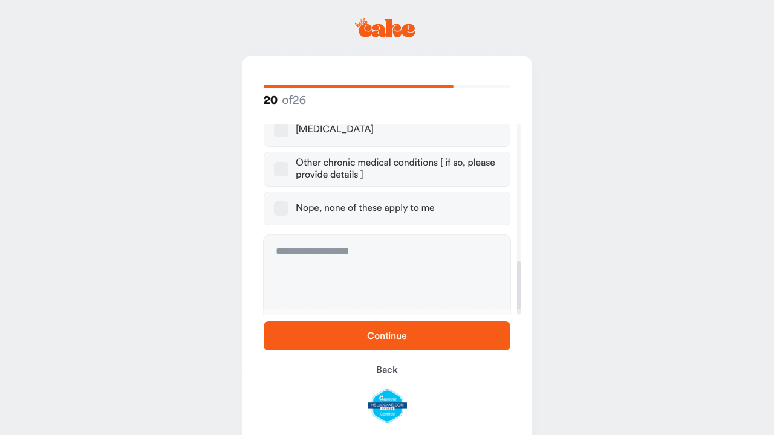
scroll to position [482, 0]
click at [285, 202] on button "Nope, none of these apply to me" at bounding box center [281, 209] width 15 height 15
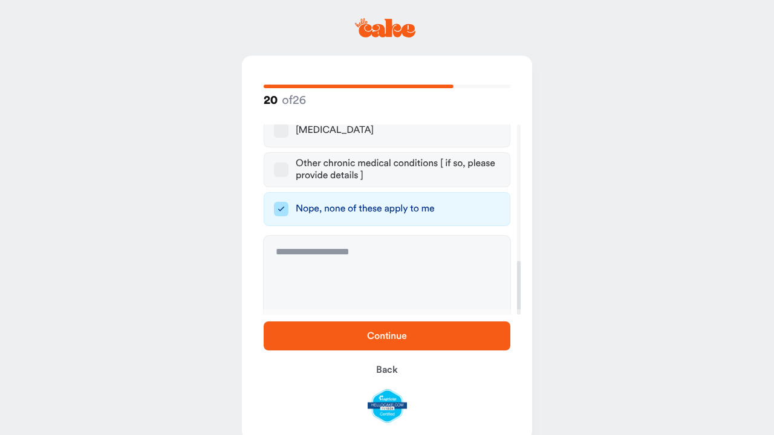
click at [342, 349] on button "Continue" at bounding box center [387, 336] width 247 height 29
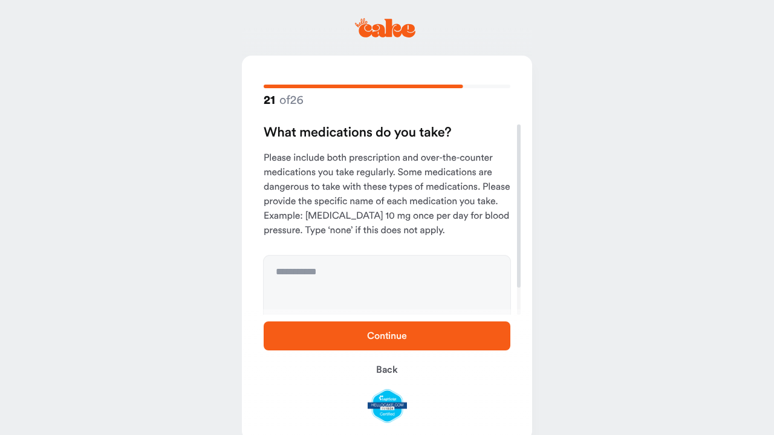
scroll to position [0, 0]
click at [296, 296] on textarea at bounding box center [387, 301] width 247 height 91
type textarea "**********"
click at [401, 335] on span "Continue" at bounding box center [387, 336] width 40 height 10
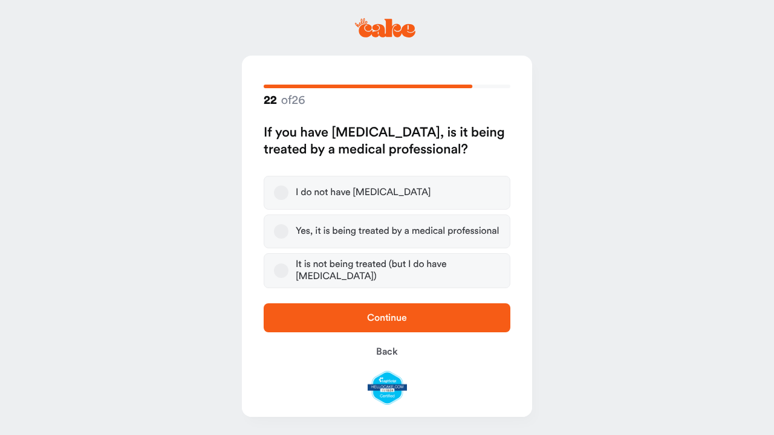
click at [284, 195] on button "I do not have high blood pressure" at bounding box center [281, 193] width 15 height 15
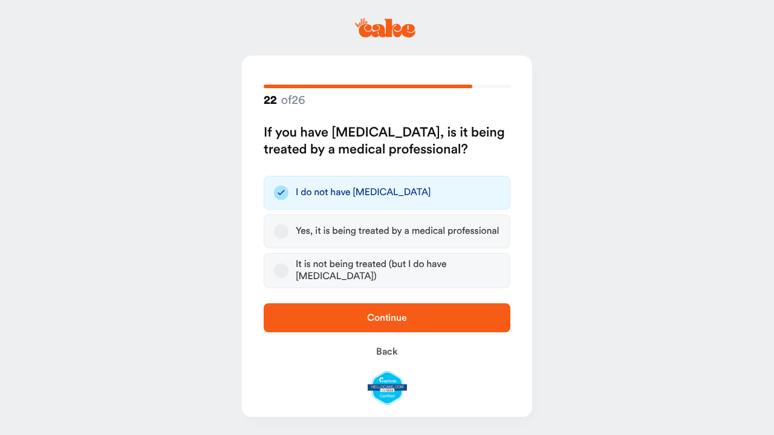
click at [379, 330] on button "Continue" at bounding box center [387, 318] width 247 height 29
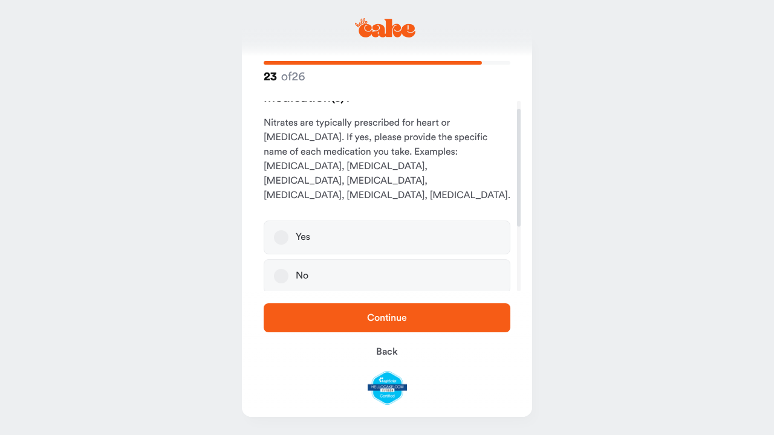
scroll to position [31, 0]
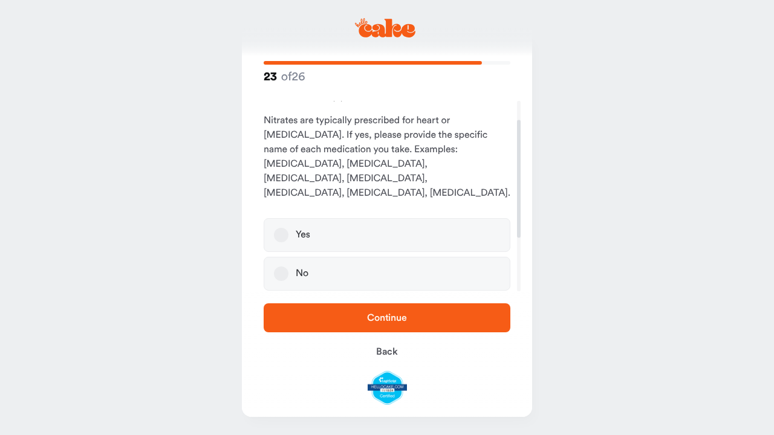
click at [279, 267] on button "No" at bounding box center [281, 274] width 15 height 15
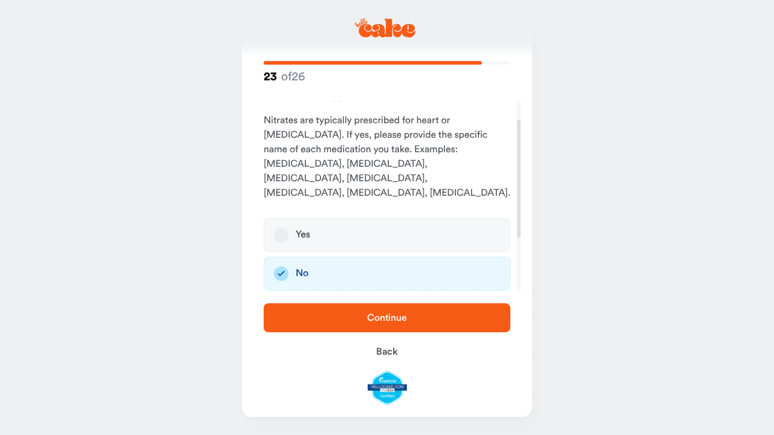
click at [411, 327] on button "Continue" at bounding box center [387, 318] width 247 height 29
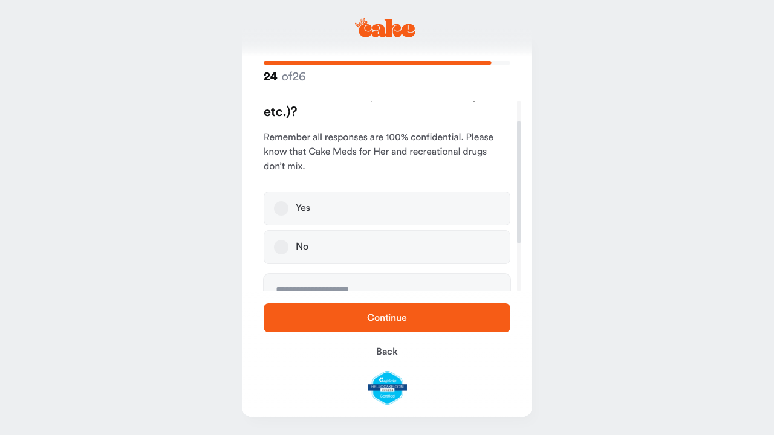
click at [282, 212] on button "Yes" at bounding box center [281, 208] width 15 height 15
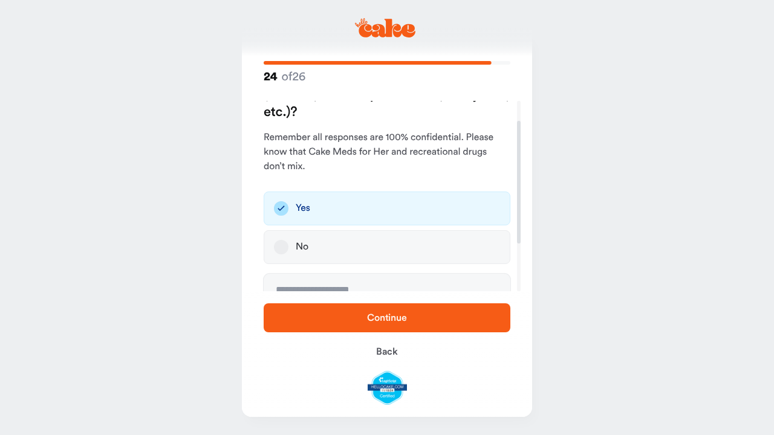
scroll to position [0, 0]
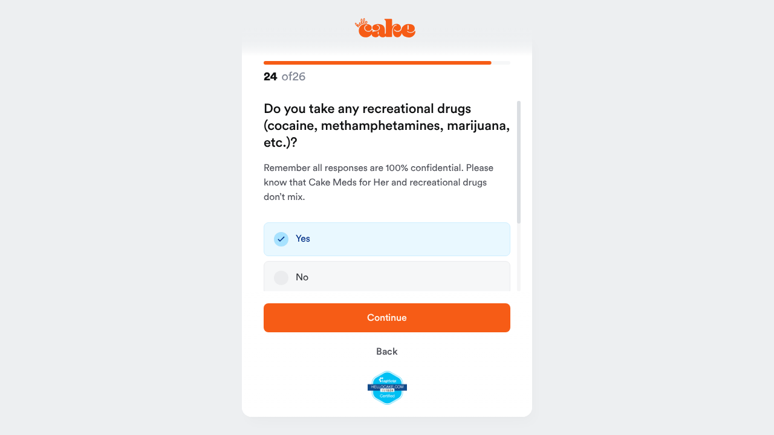
click at [279, 275] on button "No" at bounding box center [281, 278] width 15 height 15
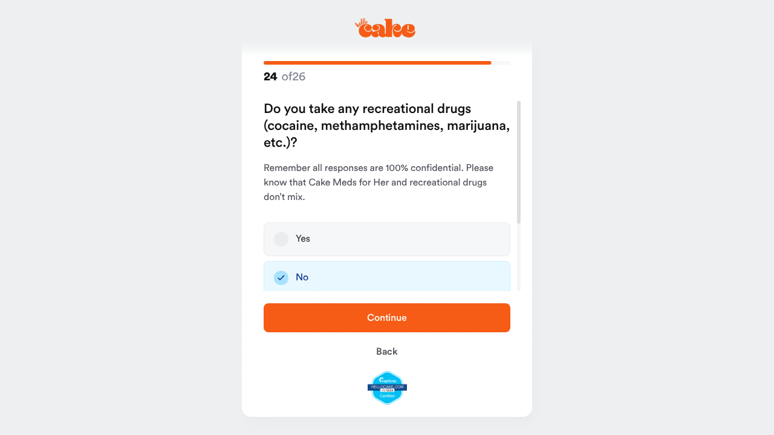
click at [412, 320] on span "Continue" at bounding box center [387, 318] width 208 height 15
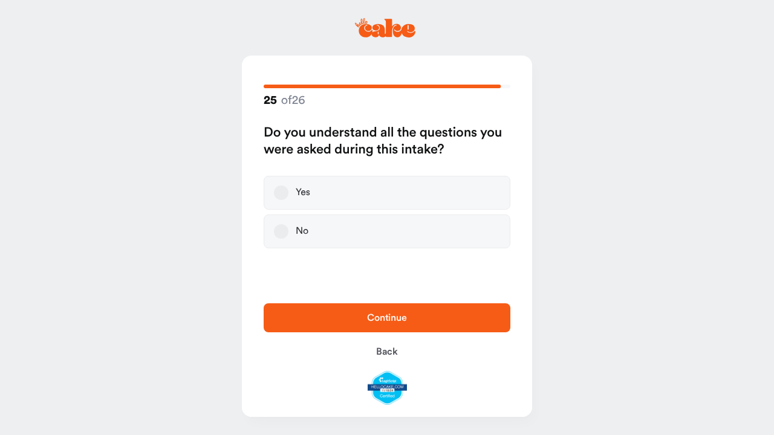
click at [282, 194] on button "Yes" at bounding box center [281, 193] width 15 height 15
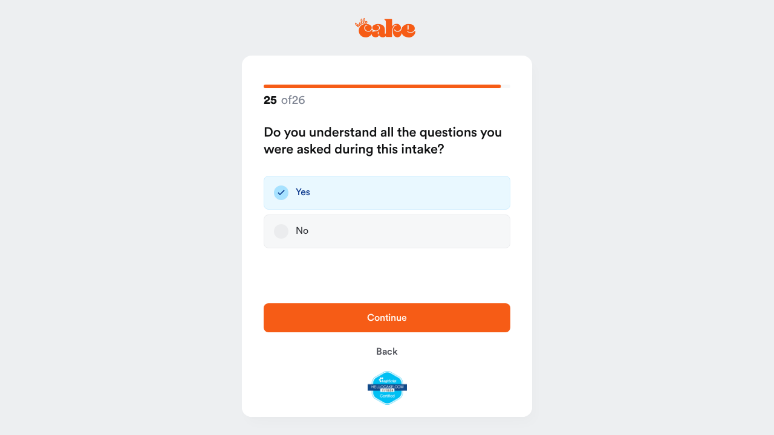
click at [406, 316] on span "Continue" at bounding box center [387, 318] width 40 height 10
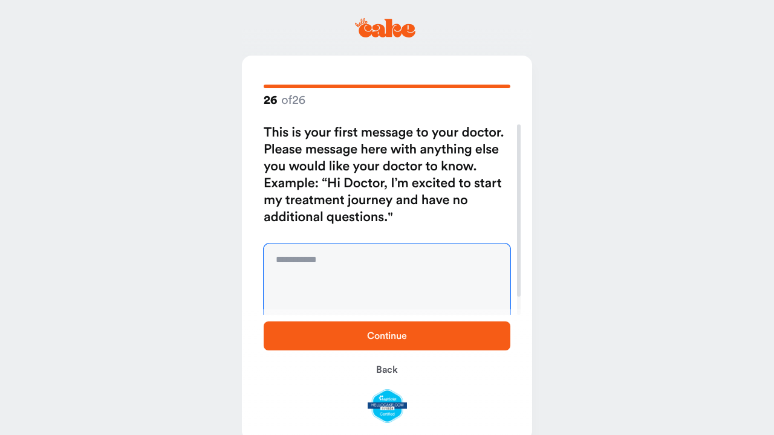
click at [371, 270] on textarea at bounding box center [387, 289] width 247 height 91
type textarea "**********"
click at [386, 343] on span "Continue" at bounding box center [387, 336] width 208 height 15
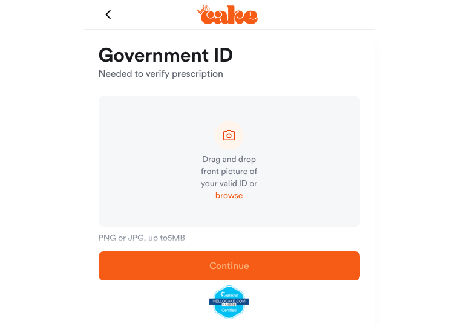
click at [226, 198] on span "browse" at bounding box center [228, 196] width 27 height 12
click at [232, 198] on span "browse" at bounding box center [228, 196] width 27 height 12
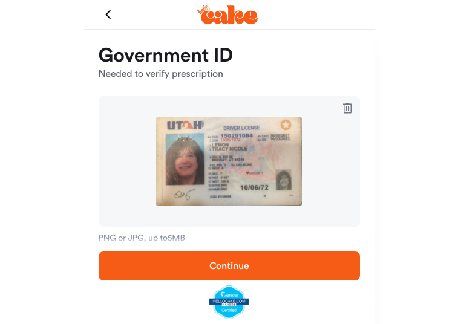
click at [245, 259] on span "Continue" at bounding box center [229, 266] width 222 height 15
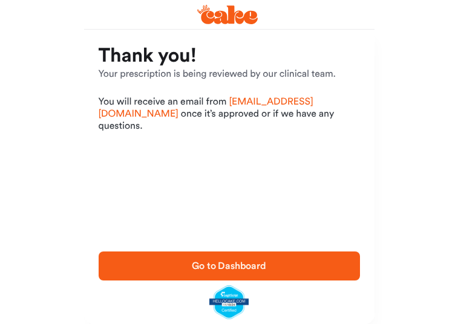
click at [243, 264] on span "Go to Dashboard" at bounding box center [229, 266] width 74 height 10
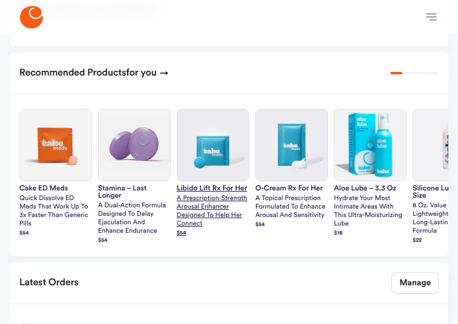
scroll to position [554, 0]
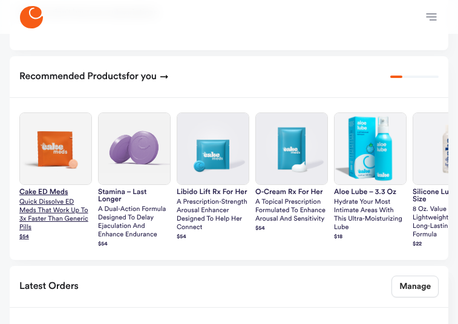
click at [39, 198] on p "Quick dissolve ED Meds that work up to 3x faster than generic pills" at bounding box center [55, 215] width 73 height 34
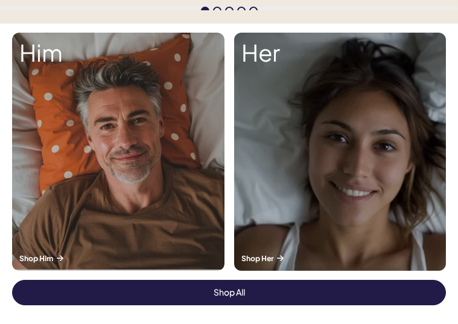
scroll to position [296, 0]
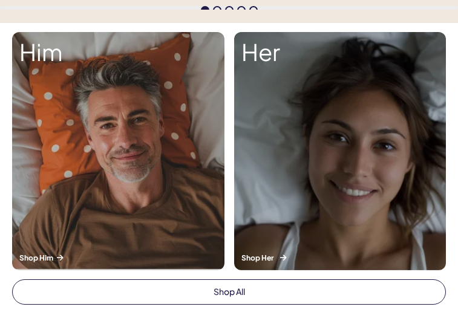
click at [334, 230] on div "Her Shop Her" at bounding box center [340, 151] width 212 height 238
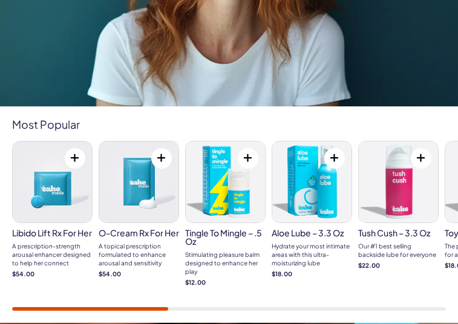
click at [34, 237] on h3 "Libido Lift Rx For Her" at bounding box center [52, 233] width 80 height 8
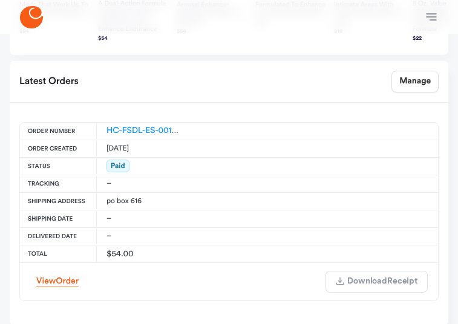
scroll to position [607, 0]
click at [158, 197] on td "po box 616" at bounding box center [229, 201] width 418 height 18
click at [72, 279] on span "Order" at bounding box center [67, 280] width 23 height 8
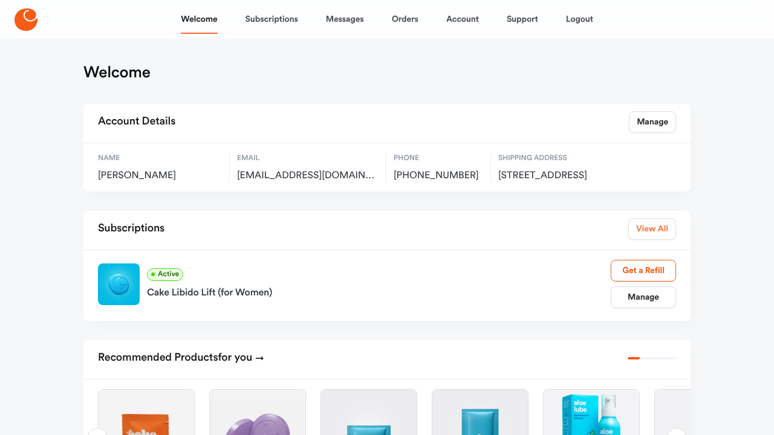
click at [457, 240] on link "View All" at bounding box center [652, 229] width 48 height 22
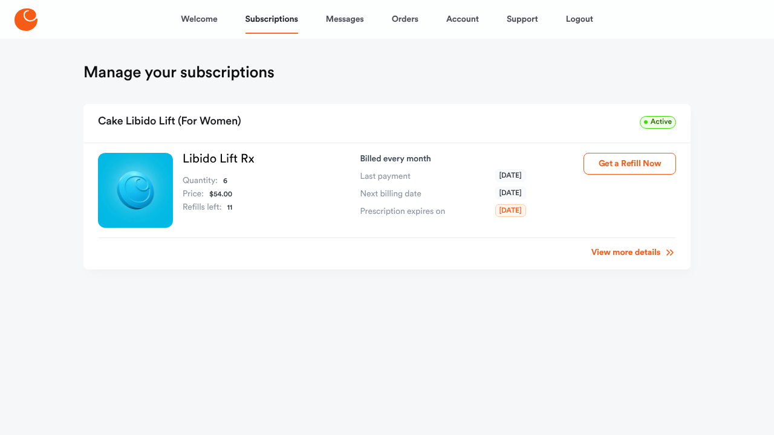
click at [457, 252] on link "View more details" at bounding box center [633, 253] width 85 height 12
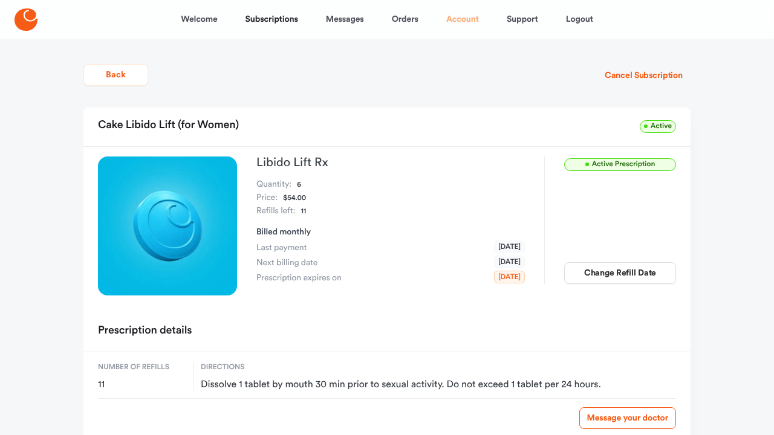
click at [452, 18] on link "Account" at bounding box center [462, 19] width 33 height 29
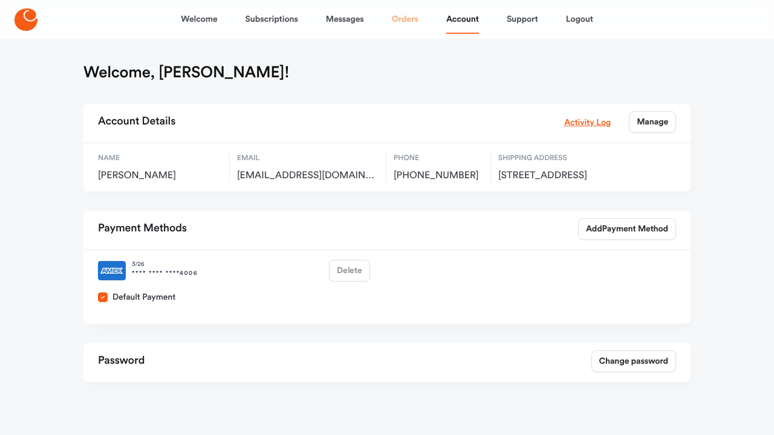
click at [400, 29] on link "Orders" at bounding box center [405, 19] width 27 height 29
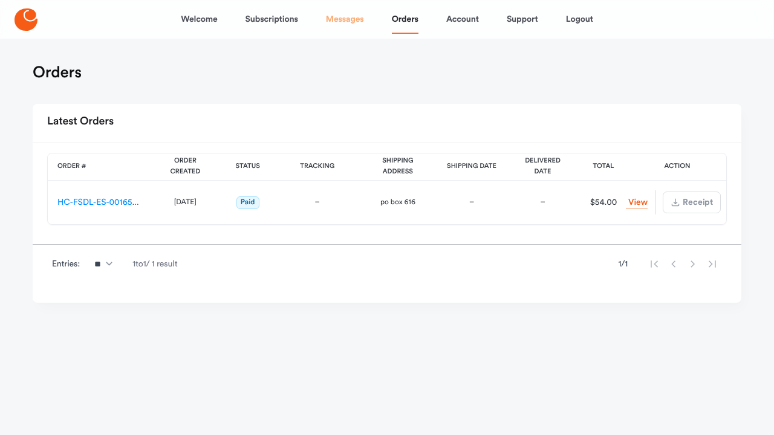
click at [345, 22] on link "Messages" at bounding box center [345, 19] width 38 height 29
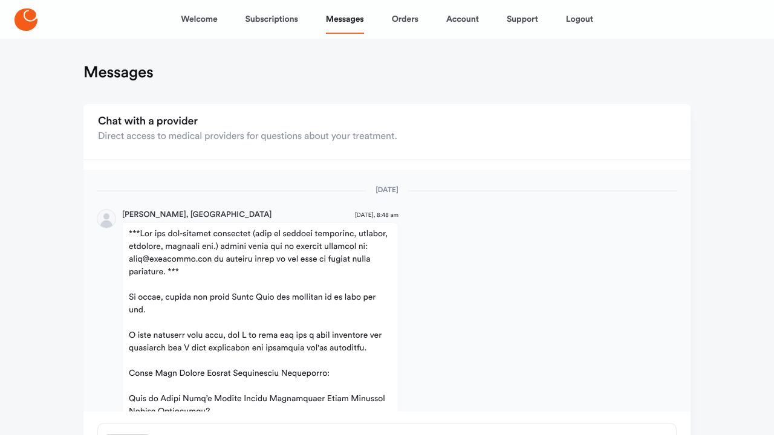
scroll to position [1025, 0]
